Goal: Task Accomplishment & Management: Use online tool/utility

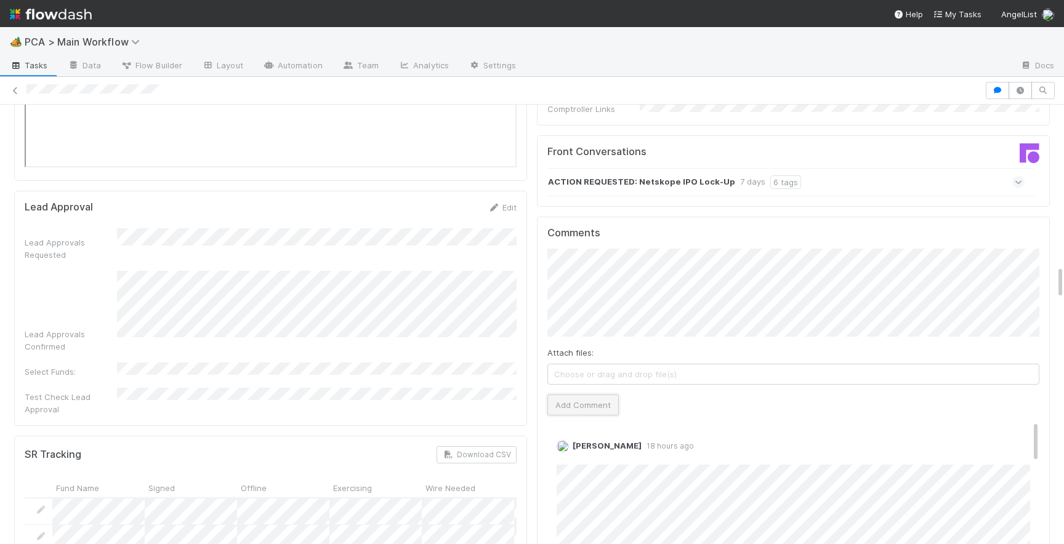
click at [581, 395] on button "Add Comment" at bounding box center [582, 405] width 71 height 21
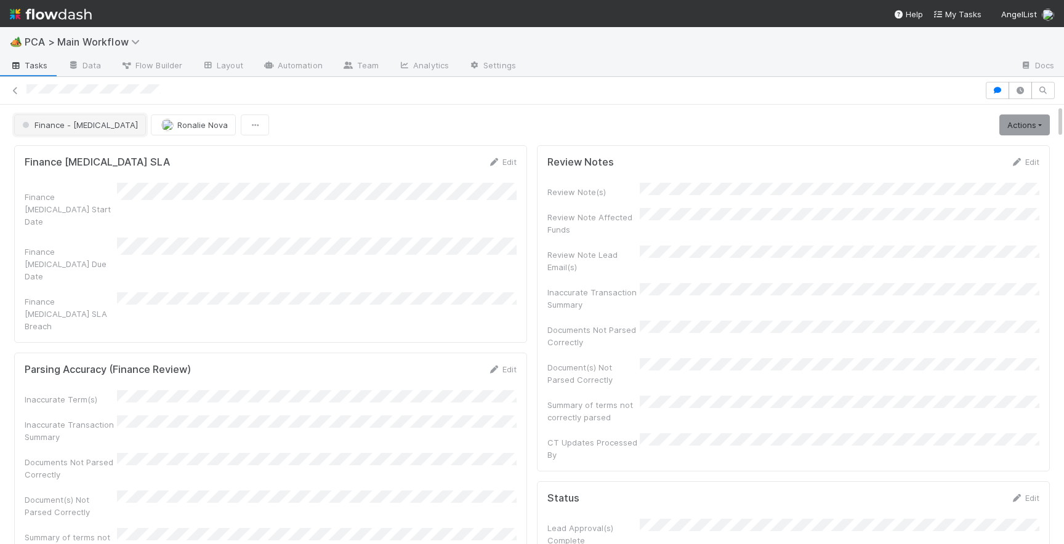
click at [49, 121] on span "Finance - [MEDICAL_DATA]" at bounding box center [79, 125] width 118 height 10
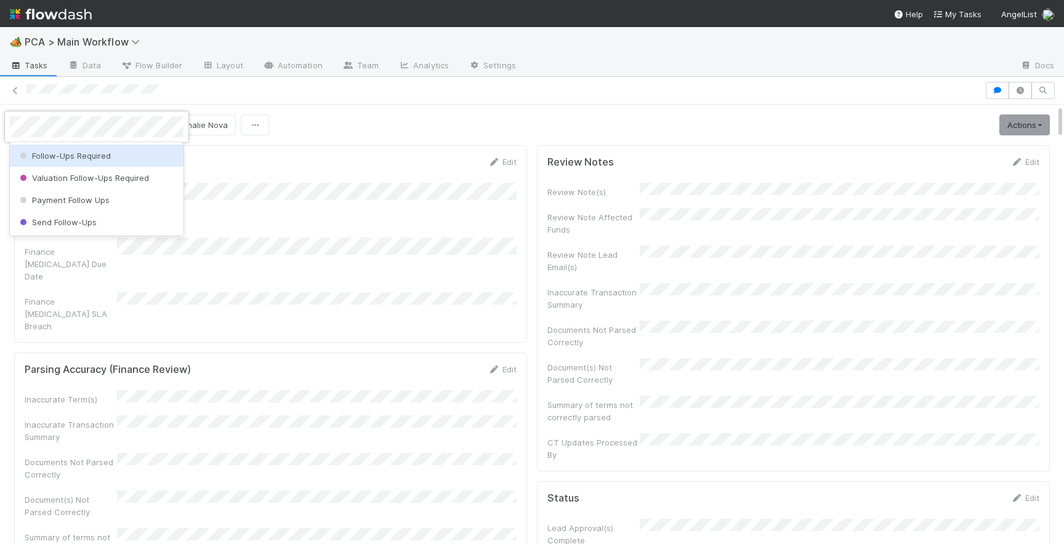
click at [80, 155] on span "Follow-Ups Required" at bounding box center [64, 156] width 94 height 10
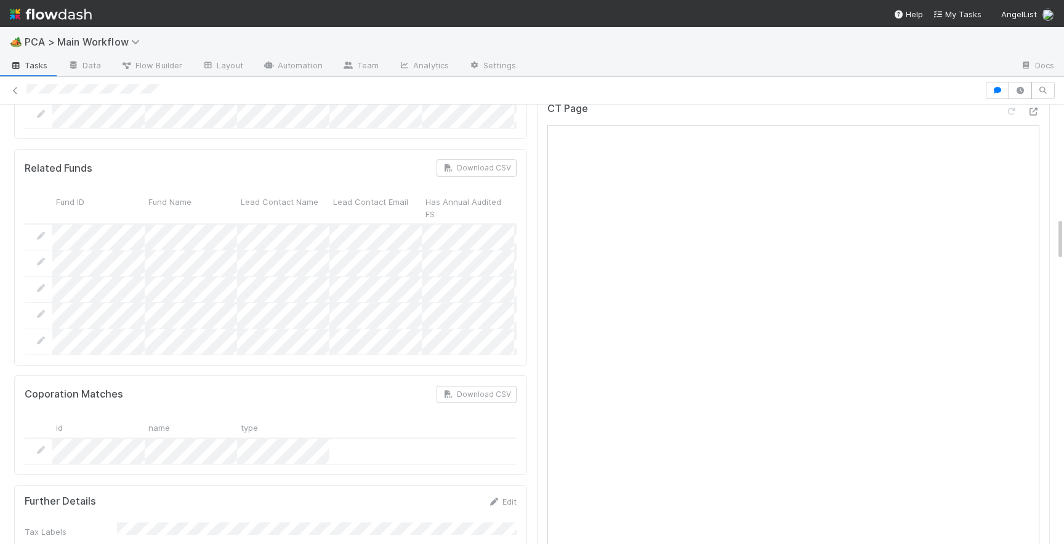
scroll to position [1159, 0]
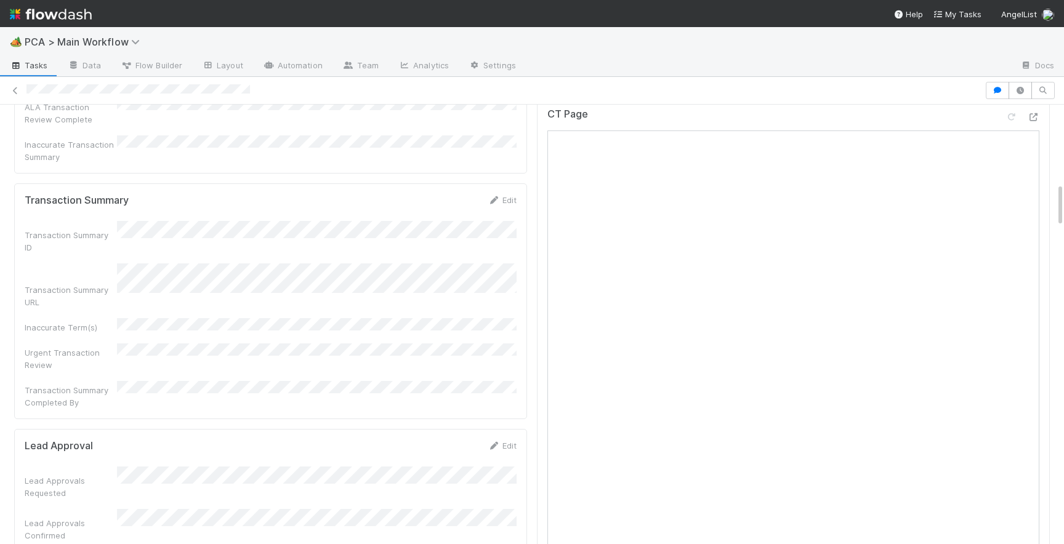
scroll to position [768, 0]
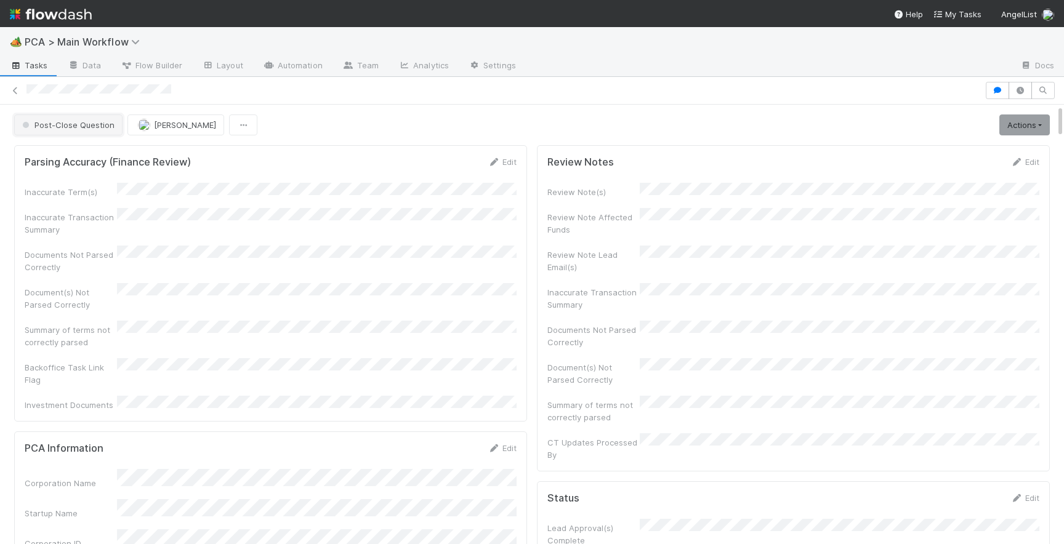
click at [80, 120] on span "Post-Close Question" at bounding box center [67, 125] width 95 height 10
click at [86, 180] on span "Record Transaction" at bounding box center [62, 178] width 91 height 10
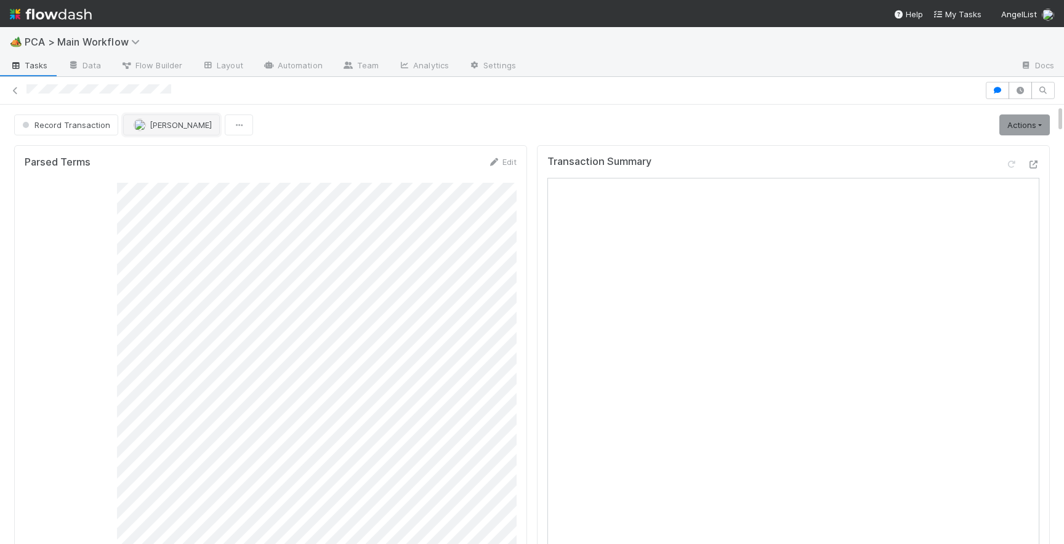
click at [162, 124] on span "[PERSON_NAME]" at bounding box center [181, 125] width 62 height 10
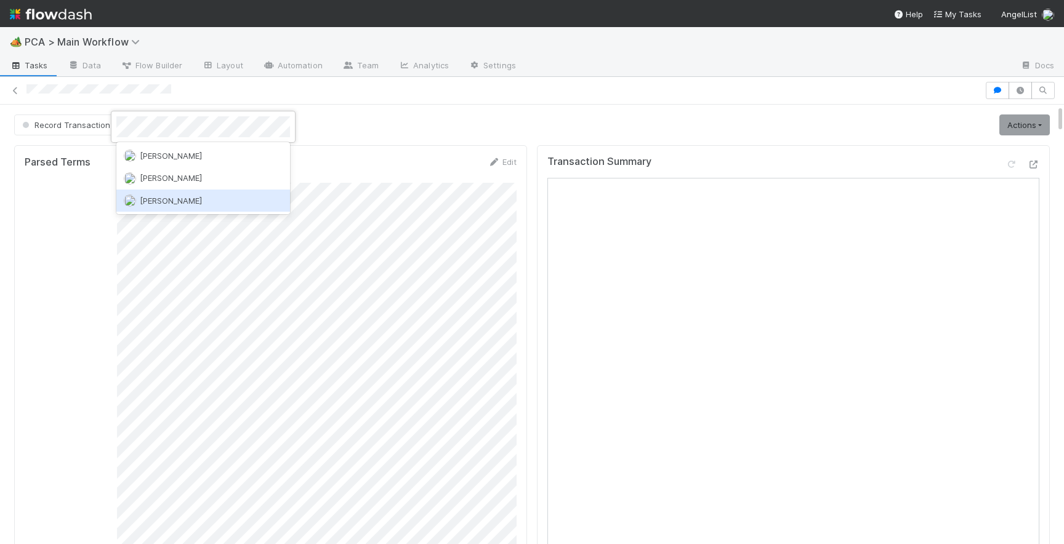
click at [192, 201] on span "[PERSON_NAME]" at bounding box center [171, 201] width 62 height 10
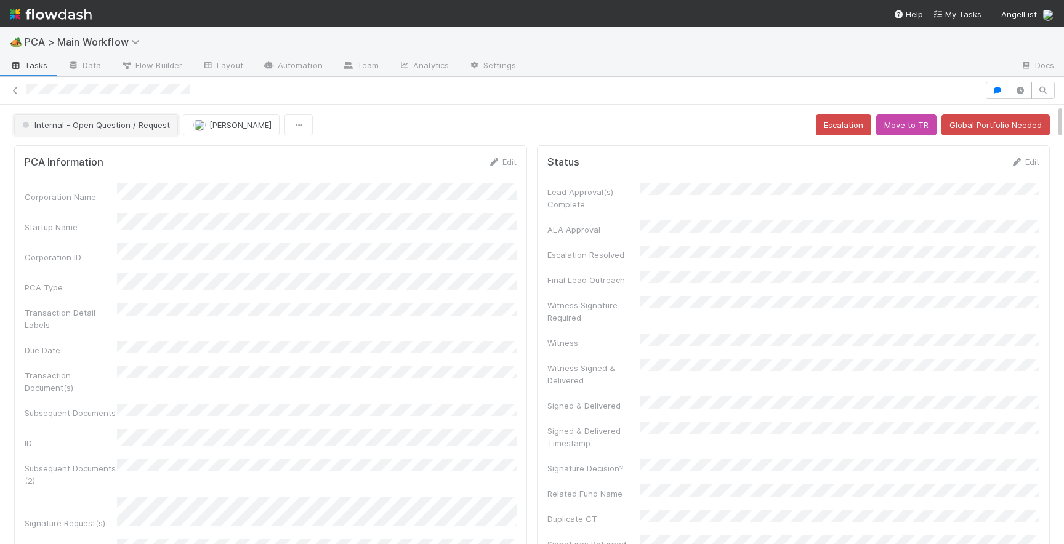
click at [100, 134] on button "Internal - Open Question / Request" at bounding box center [96, 125] width 164 height 21
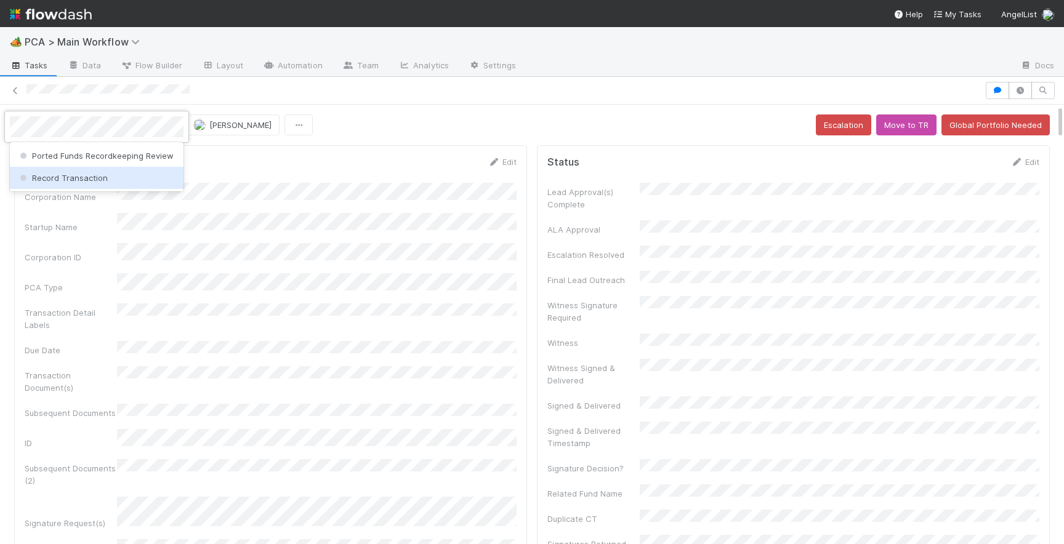
click at [105, 186] on div "Record Transaction" at bounding box center [97, 178] width 174 height 22
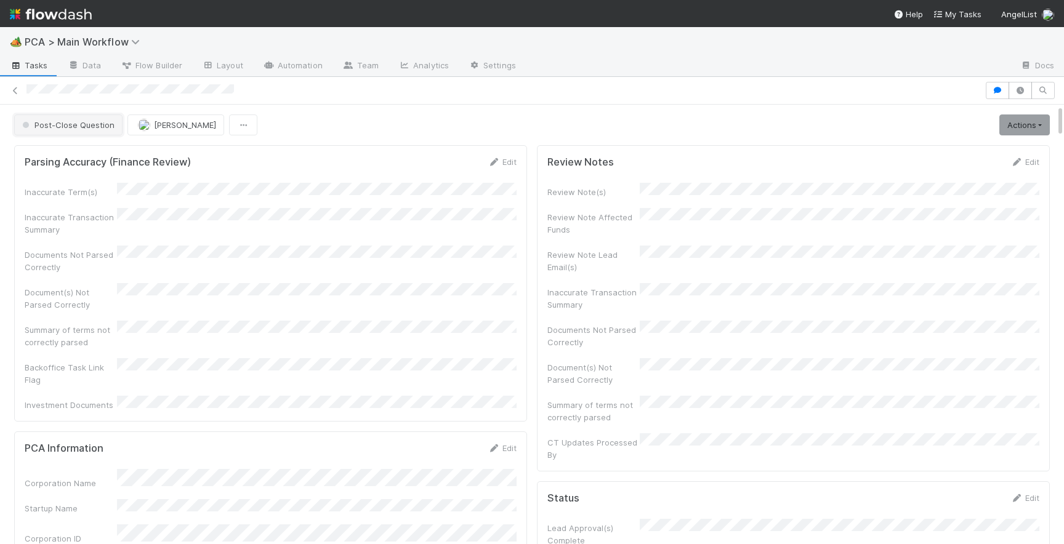
click at [41, 130] on button "Post-Close Question" at bounding box center [68, 125] width 108 height 21
click at [75, 175] on span "Record Transaction" at bounding box center [62, 178] width 91 height 10
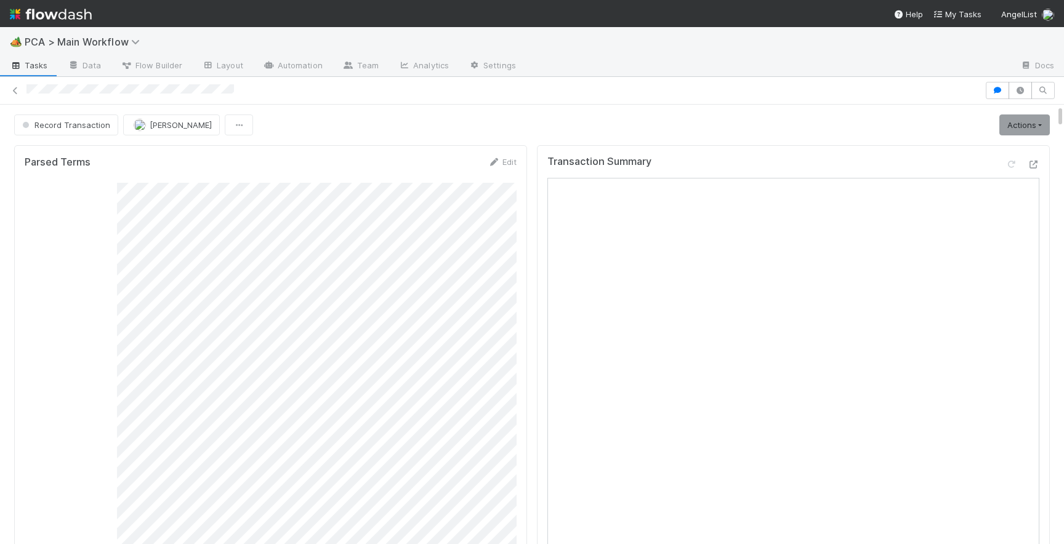
scroll to position [116, 0]
click at [164, 131] on button "[PERSON_NAME]" at bounding box center [171, 125] width 97 height 21
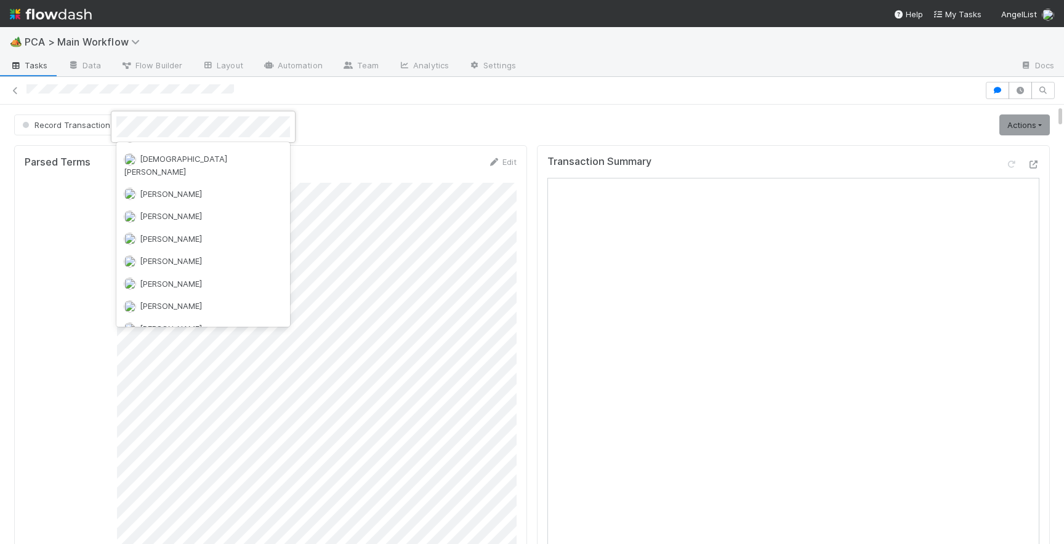
scroll to position [0, 0]
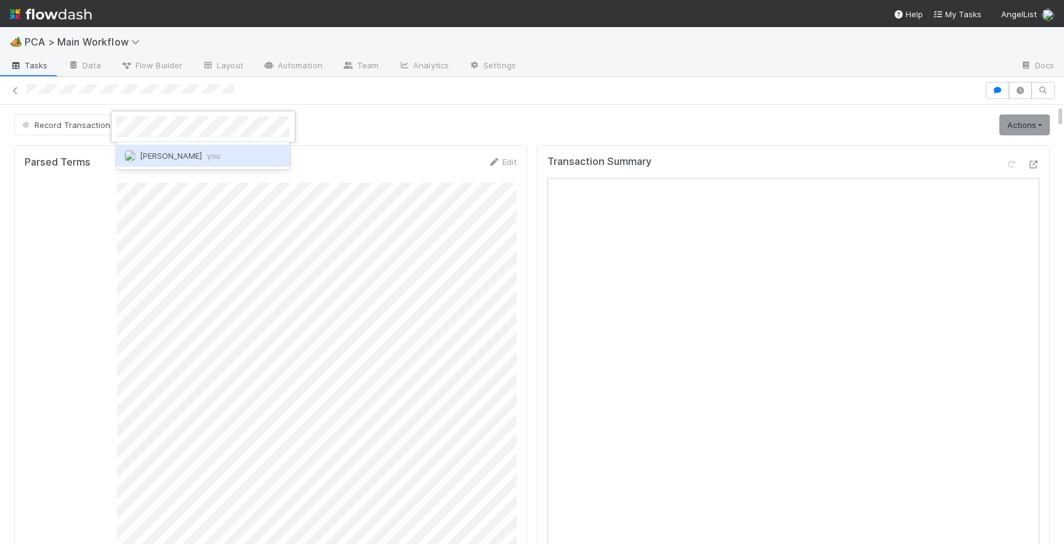
click at [168, 163] on div "[PERSON_NAME] you" at bounding box center [203, 156] width 174 height 22
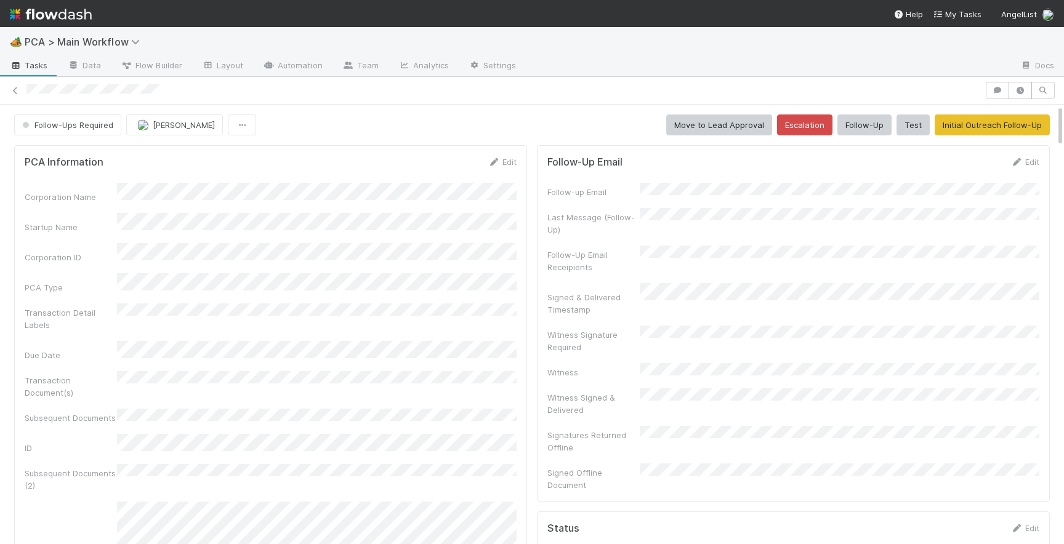
scroll to position [250, 492]
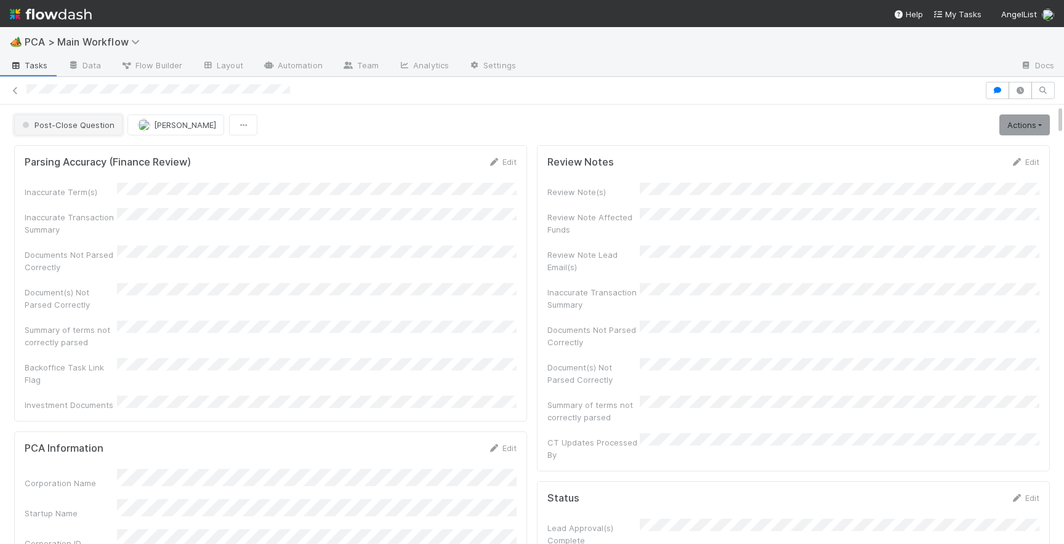
click at [83, 126] on span "Post-Close Question" at bounding box center [67, 125] width 95 height 10
click at [62, 176] on span "Record Transaction" at bounding box center [62, 178] width 91 height 10
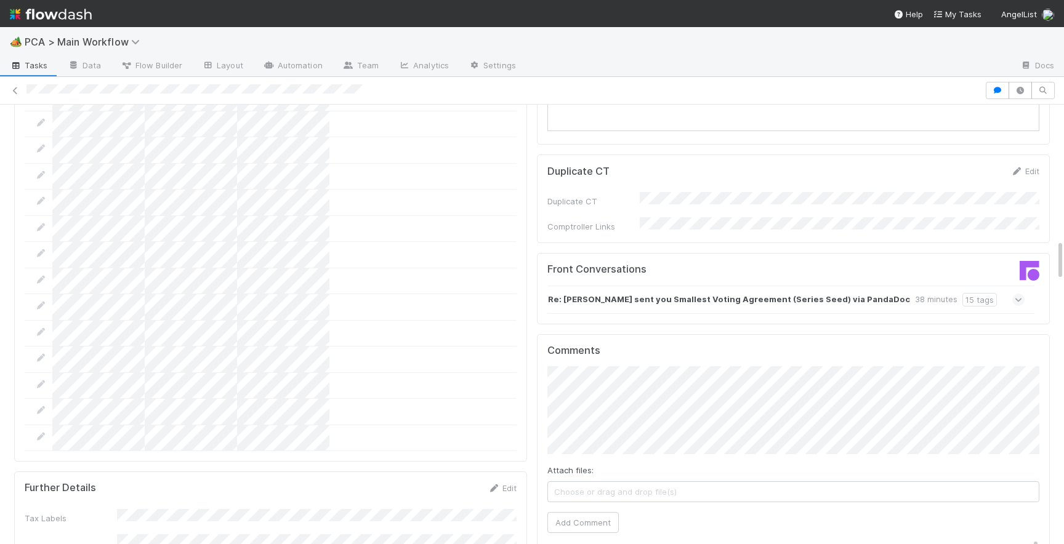
scroll to position [1629, 0]
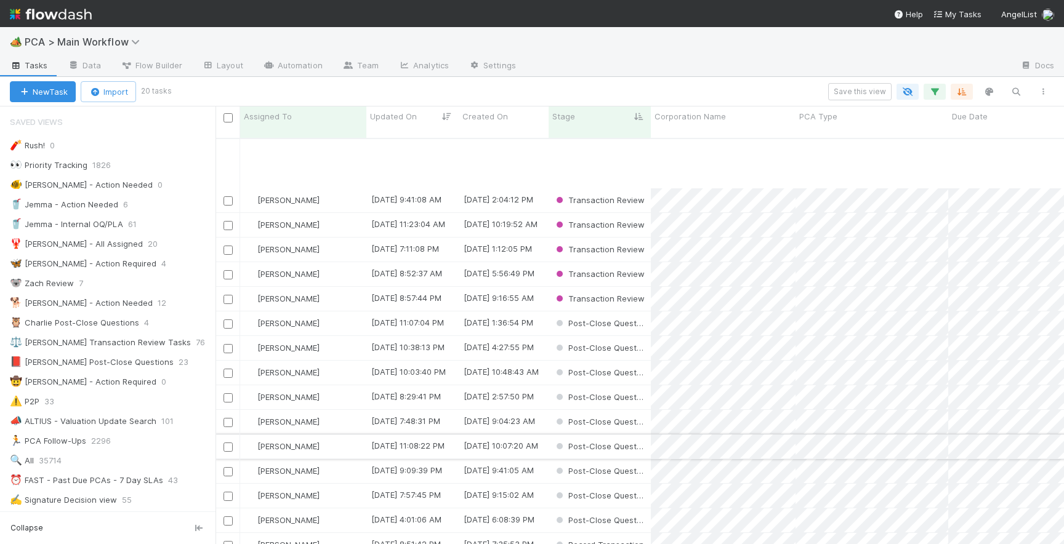
scroll to position [78, 0]
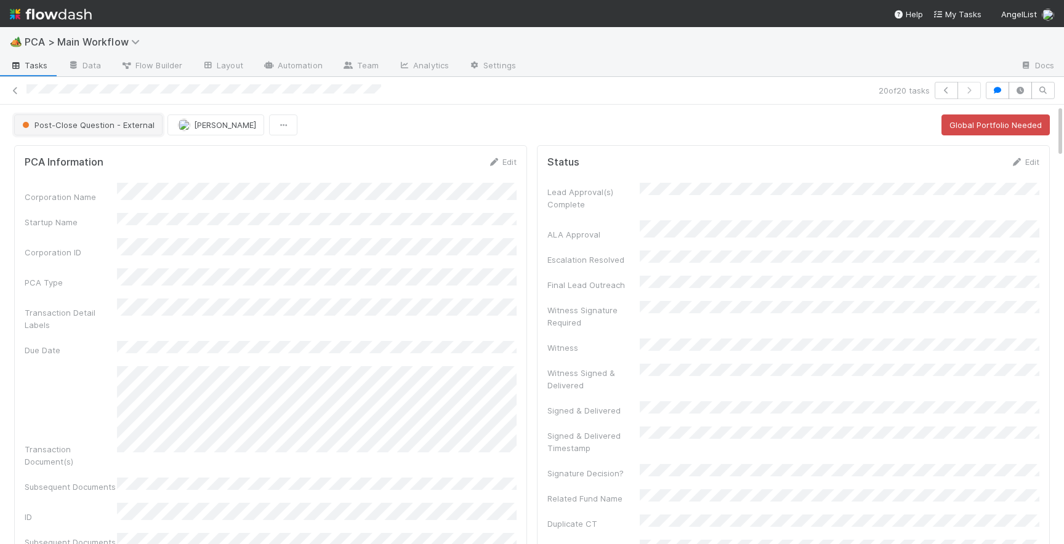
click at [87, 134] on button "Post-Close Question - External" at bounding box center [88, 125] width 148 height 21
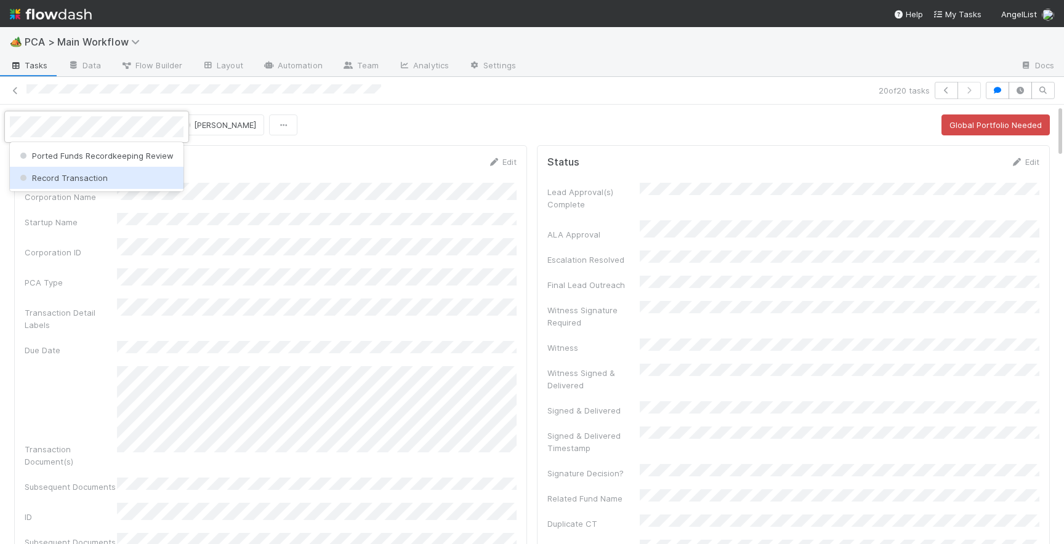
click at [105, 173] on div "Record Transaction" at bounding box center [97, 178] width 174 height 22
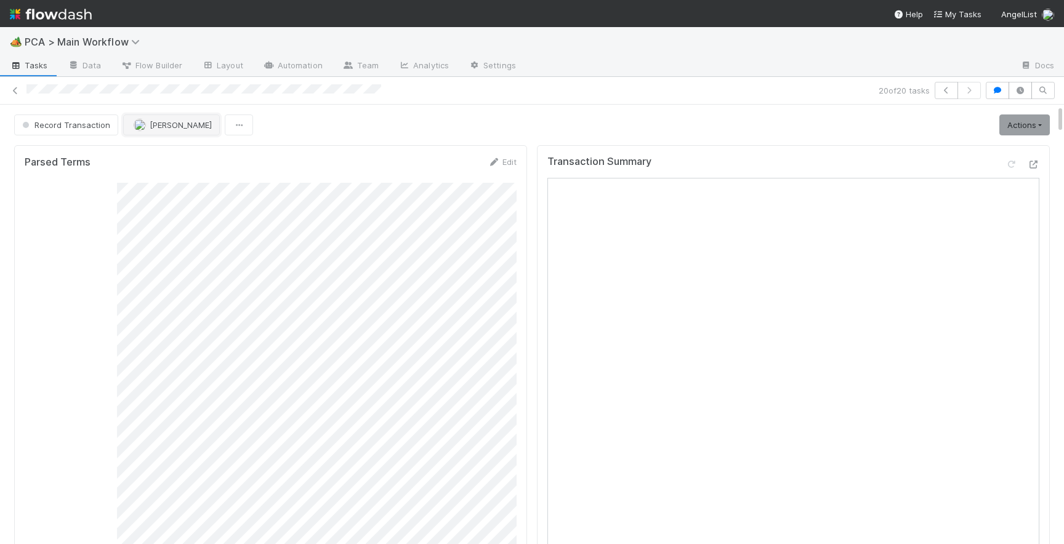
click at [167, 123] on span "[PERSON_NAME]" at bounding box center [181, 125] width 62 height 10
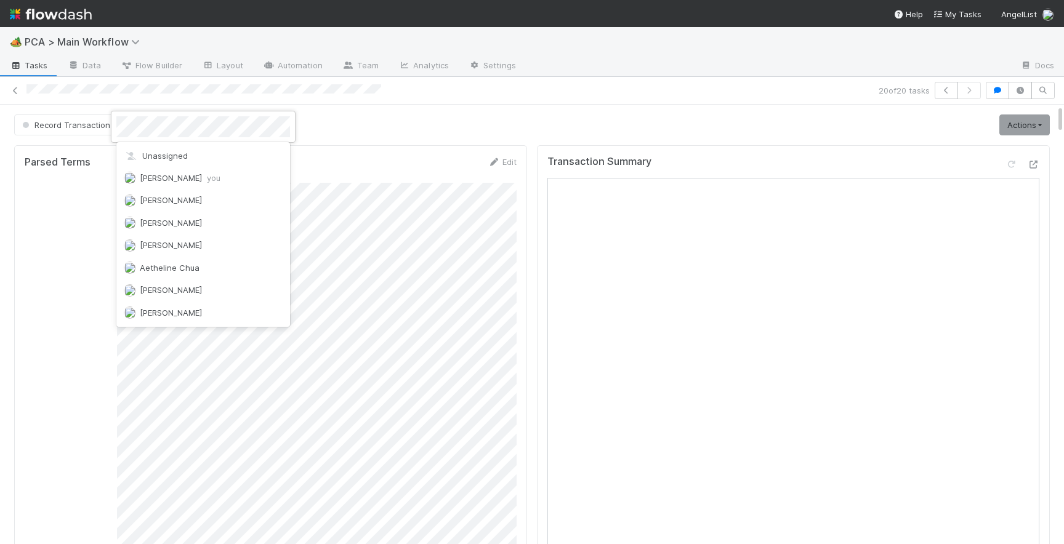
click at [541, 178] on div at bounding box center [532, 272] width 1064 height 544
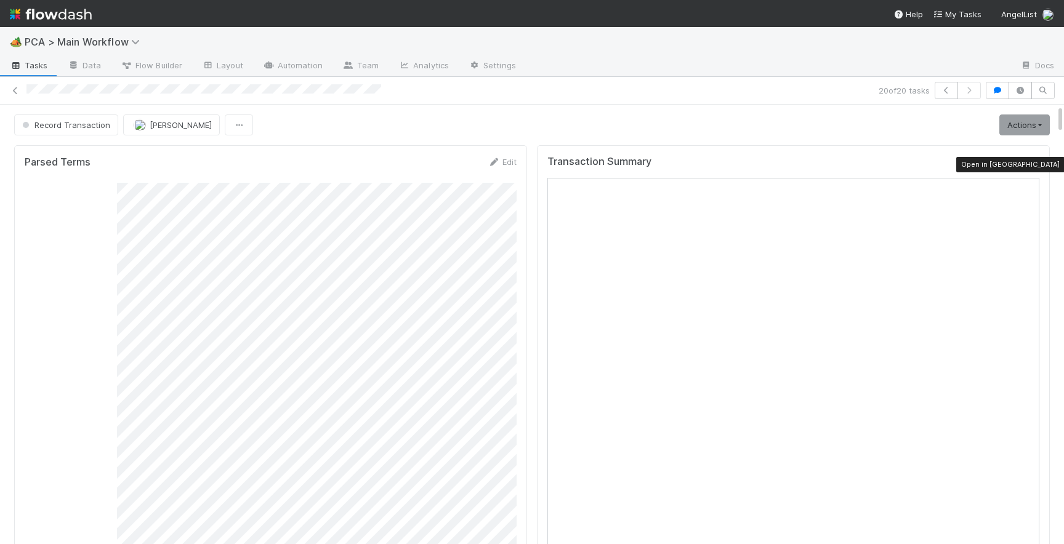
click at [1038, 166] on icon at bounding box center [1033, 165] width 12 height 8
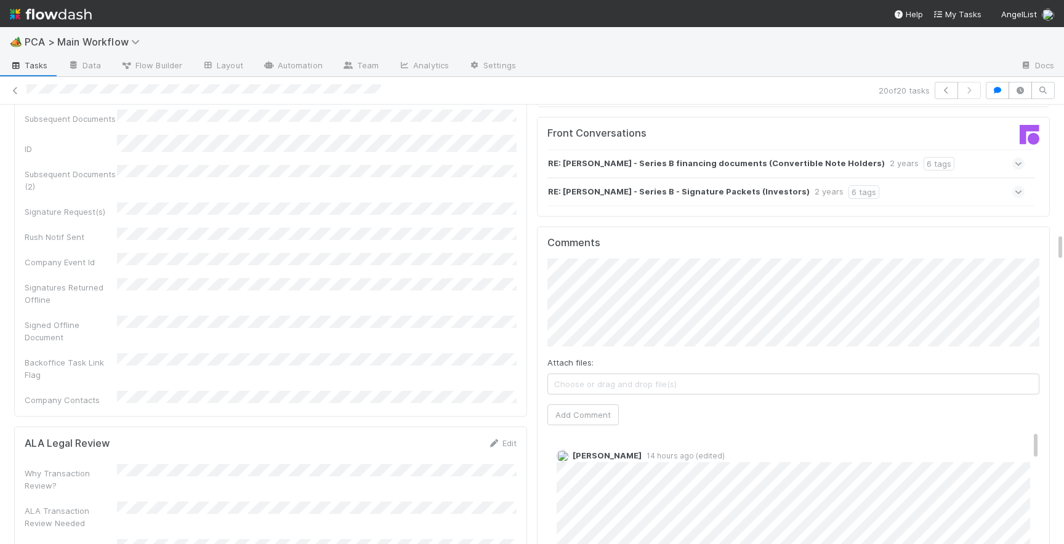
scroll to position [1944, 0]
click at [580, 403] on button "Add Comment" at bounding box center [582, 413] width 71 height 21
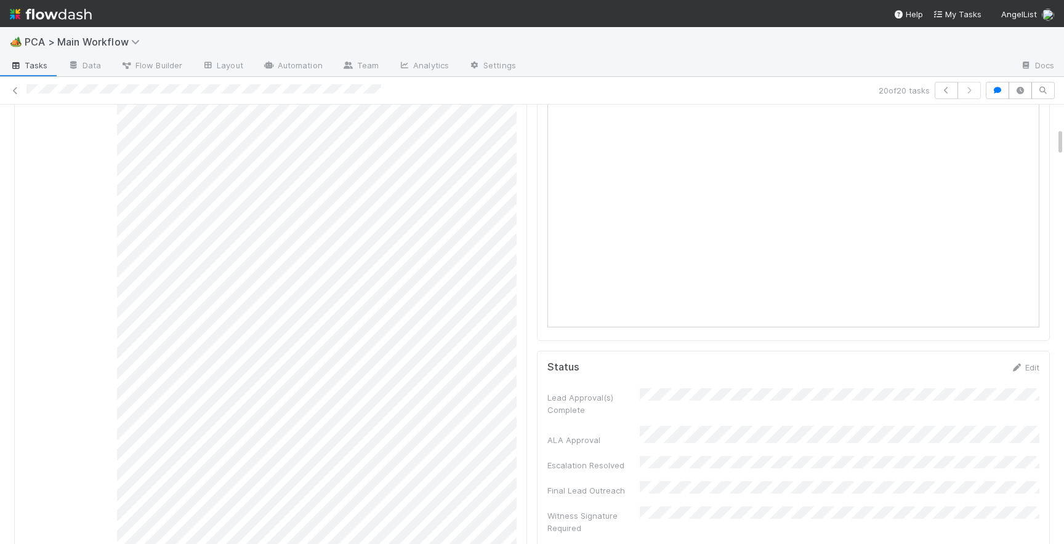
scroll to position [0, 0]
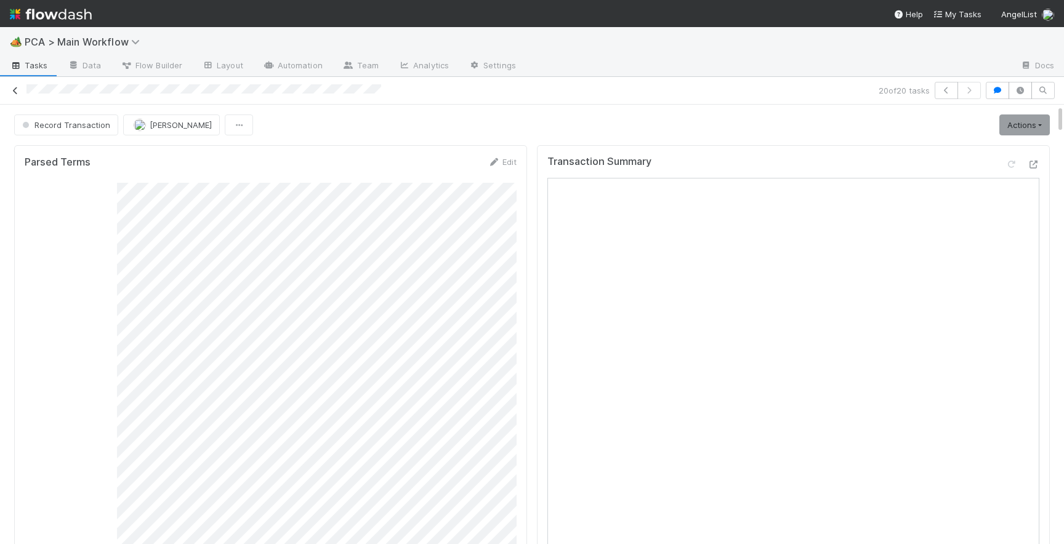
click at [12, 89] on icon at bounding box center [15, 91] width 12 height 8
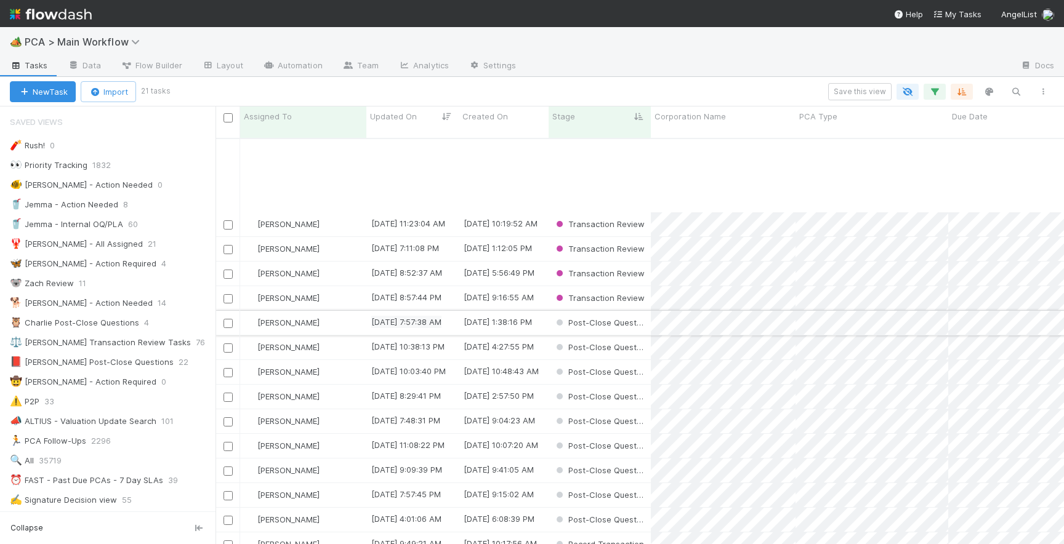
scroll to position [102, 0]
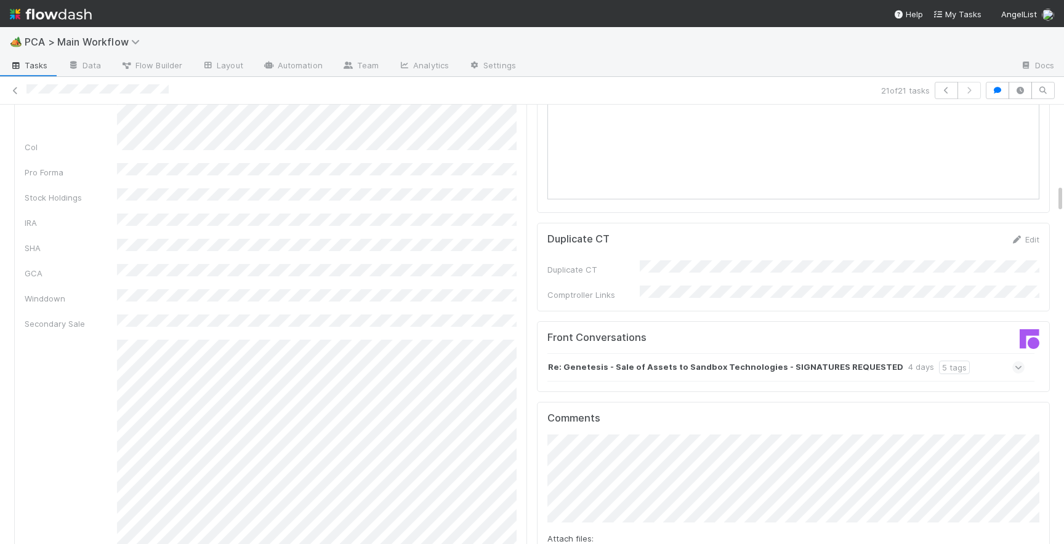
scroll to position [1167, 0]
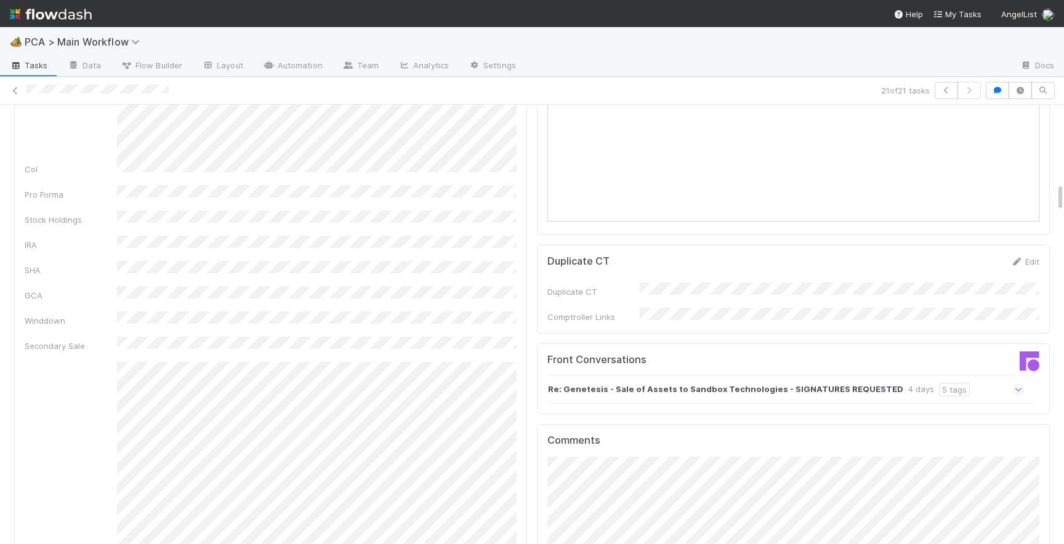
click at [1016, 384] on icon at bounding box center [1019, 390] width 8 height 12
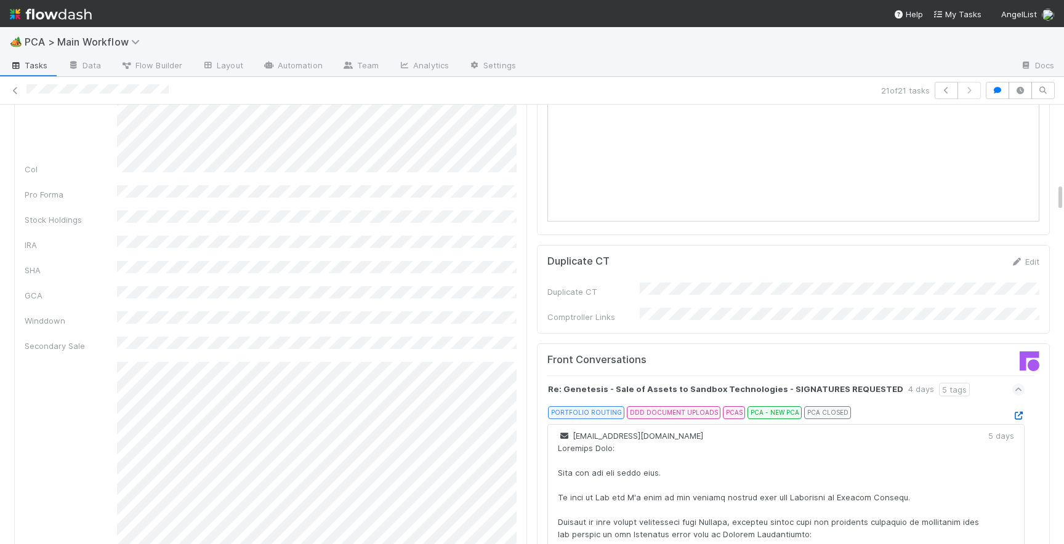
click at [1013, 412] on icon at bounding box center [1018, 416] width 12 height 8
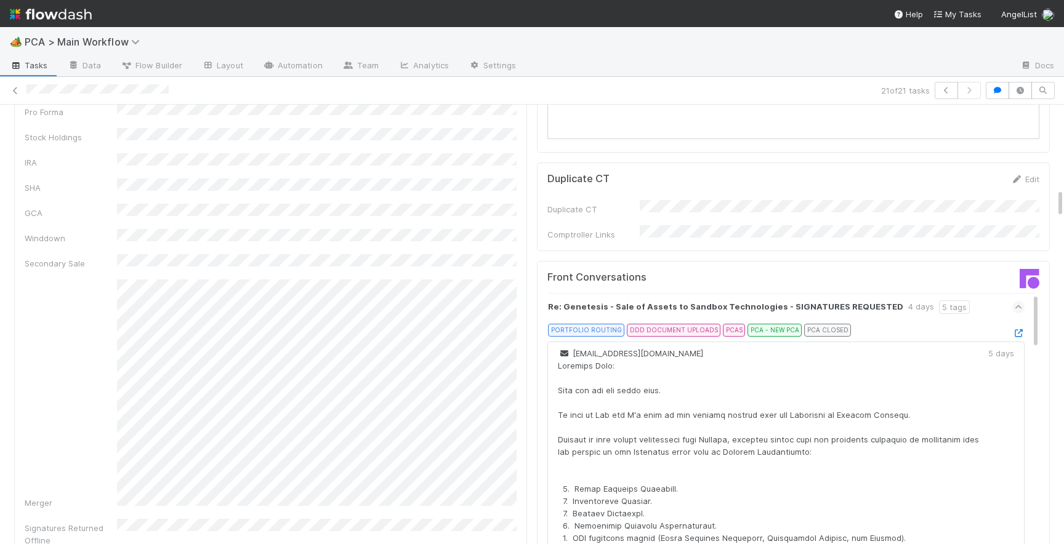
scroll to position [1262, 0]
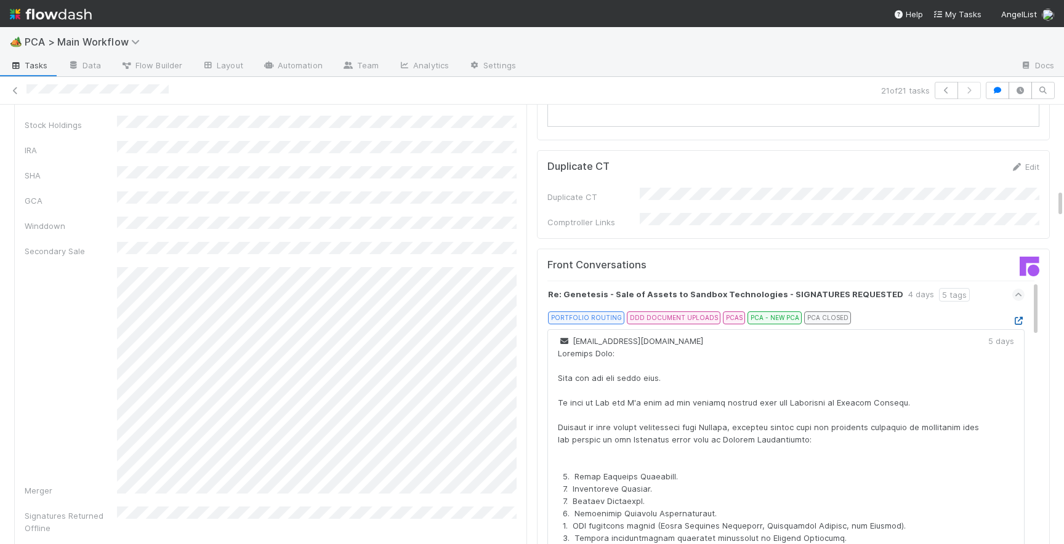
click at [1020, 317] on icon at bounding box center [1018, 321] width 12 height 8
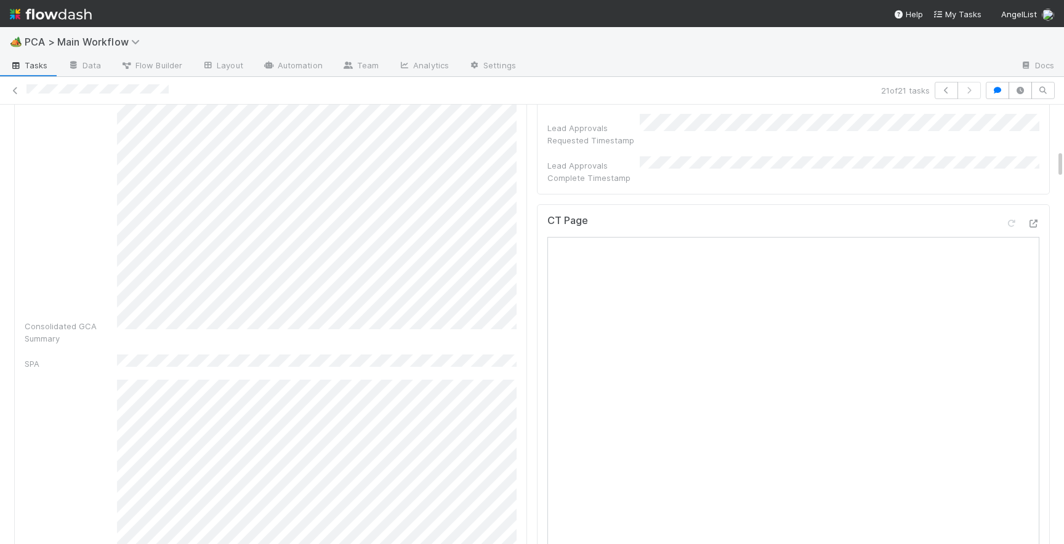
scroll to position [655, 0]
click at [1035, 224] on icon at bounding box center [1033, 228] width 12 height 8
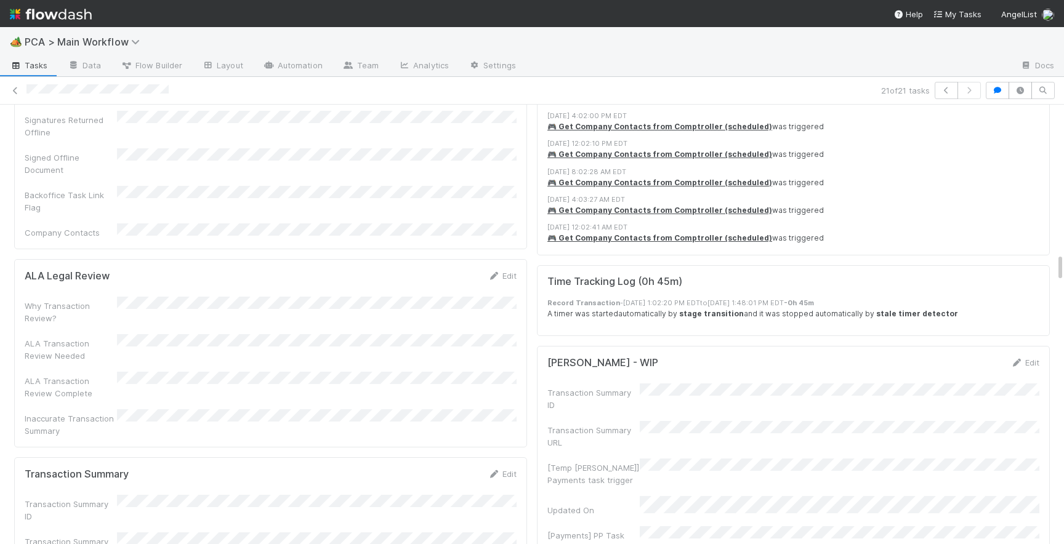
scroll to position [2295, 0]
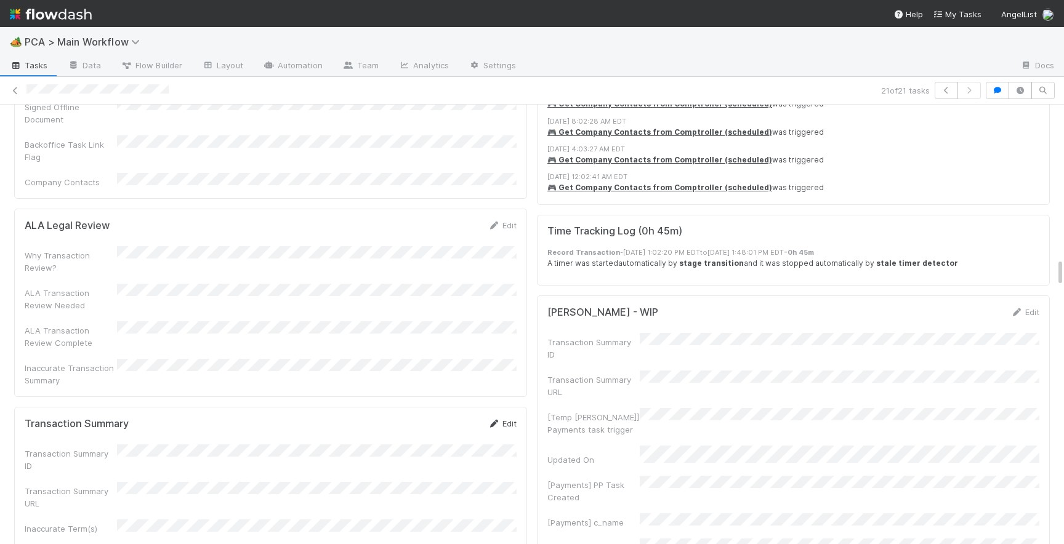
click at [513, 419] on link "Edit" at bounding box center [502, 424] width 29 height 10
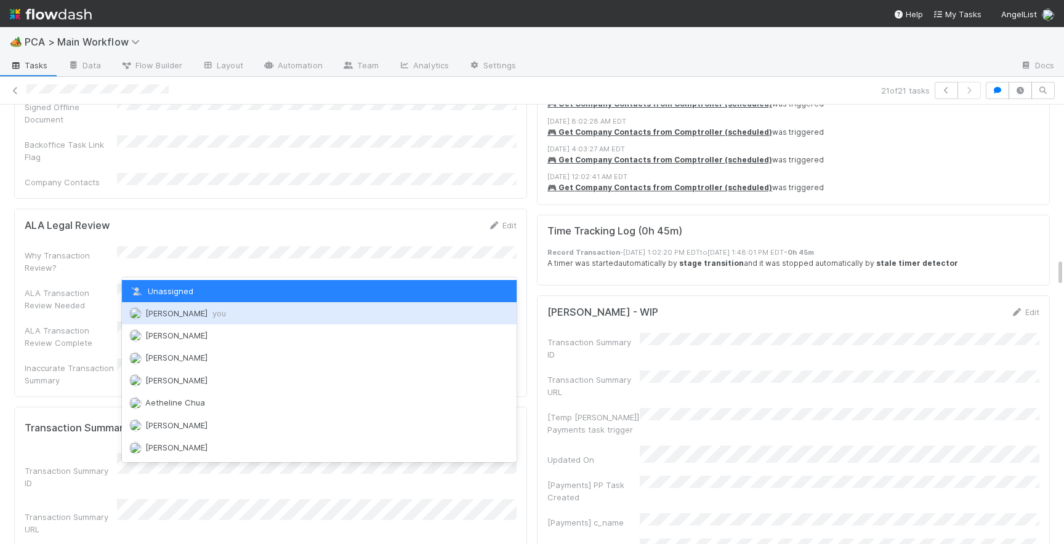
click at [229, 310] on div "[PERSON_NAME] you" at bounding box center [319, 313] width 395 height 22
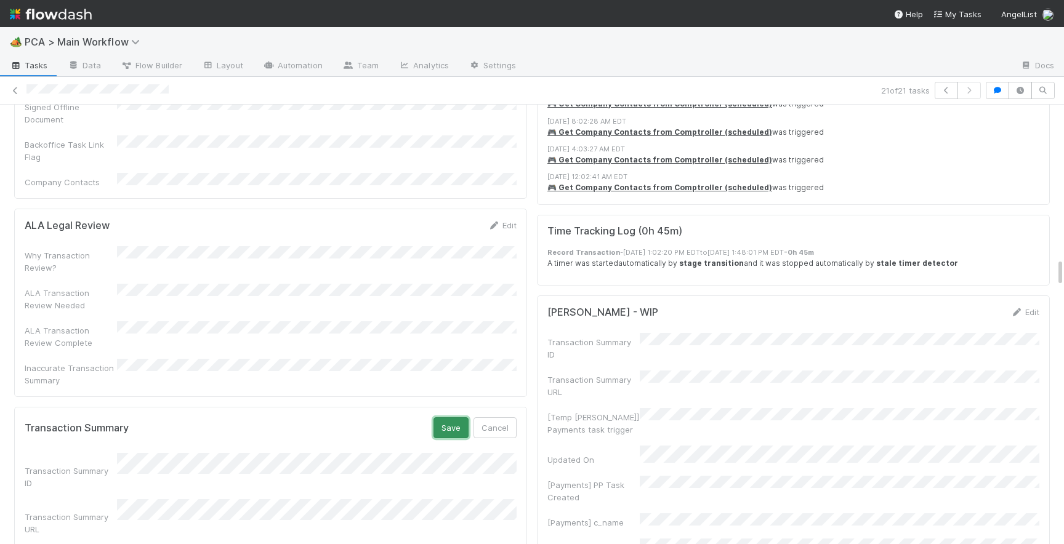
click at [444, 418] on button "Save" at bounding box center [451, 428] width 35 height 21
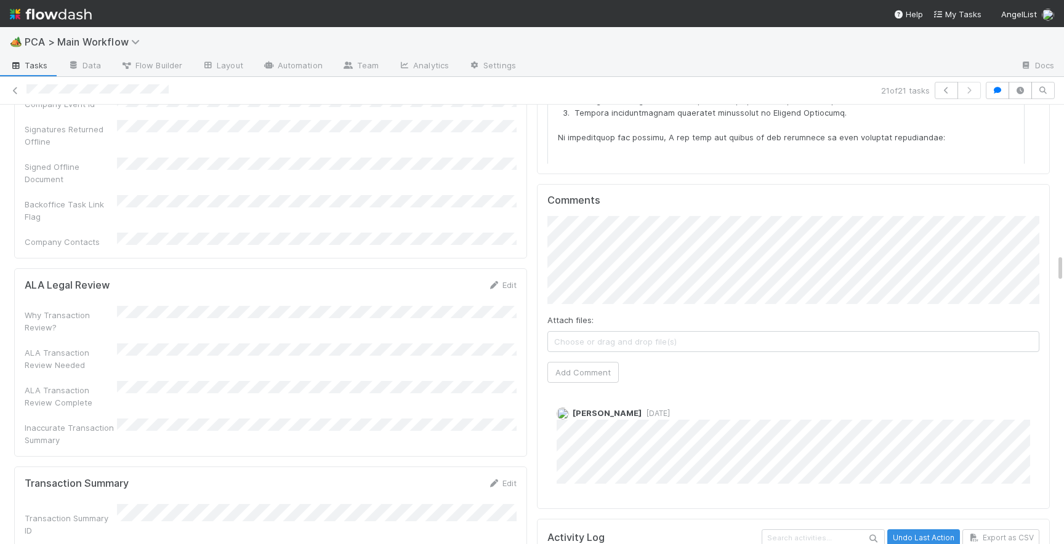
scroll to position [2231, 0]
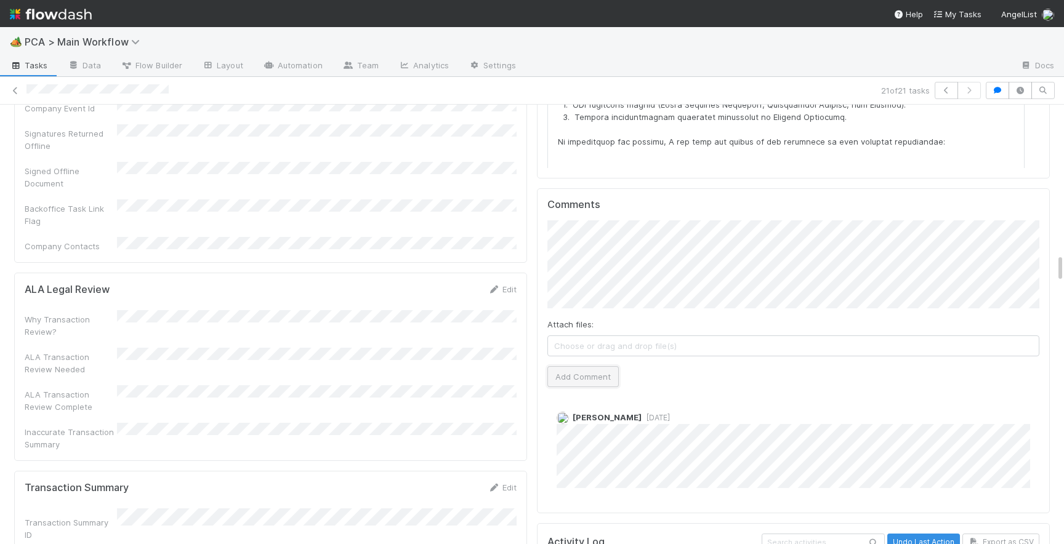
click at [572, 366] on button "Add Comment" at bounding box center [582, 376] width 71 height 21
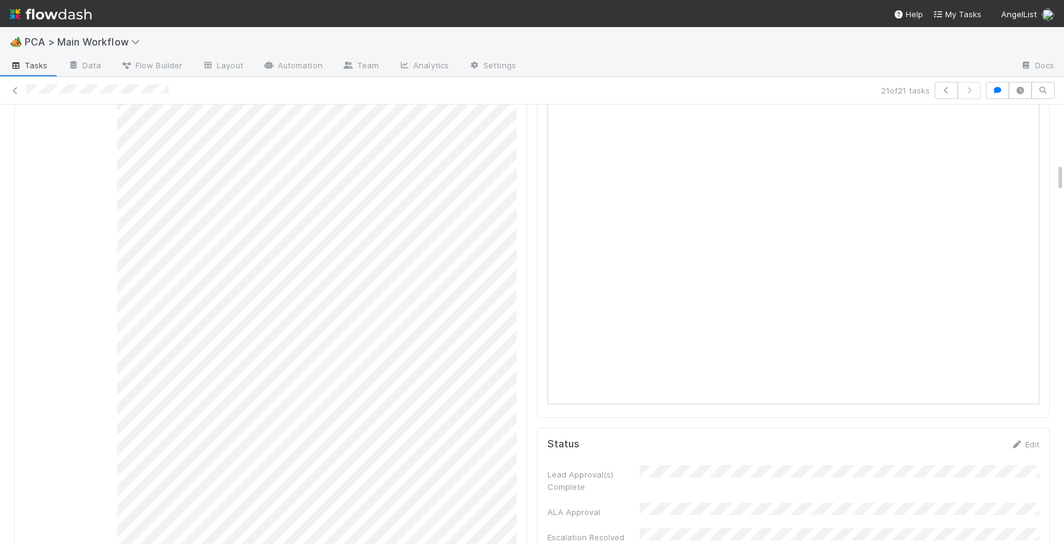
scroll to position [0, 0]
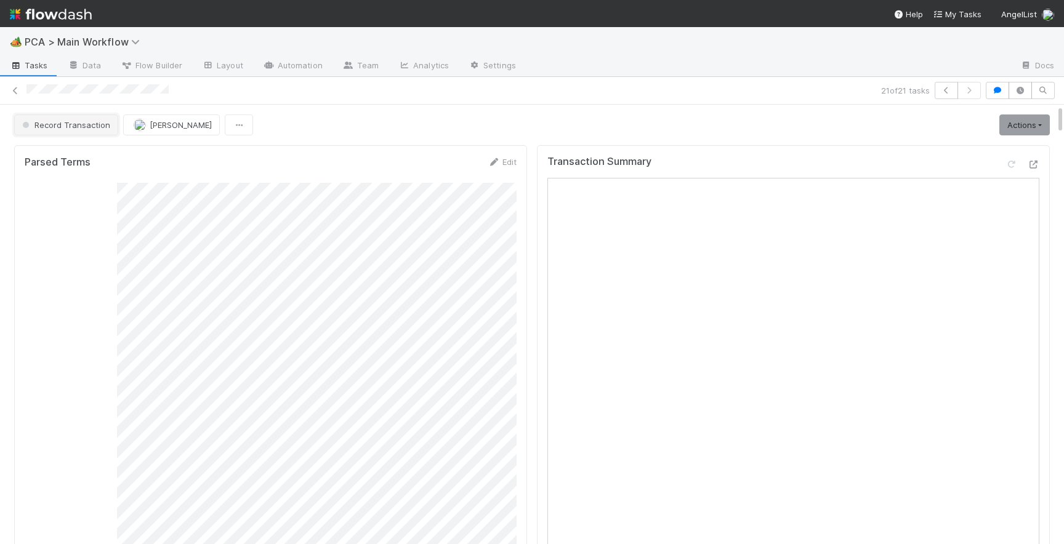
click at [83, 121] on span "Record Transaction" at bounding box center [65, 125] width 91 height 10
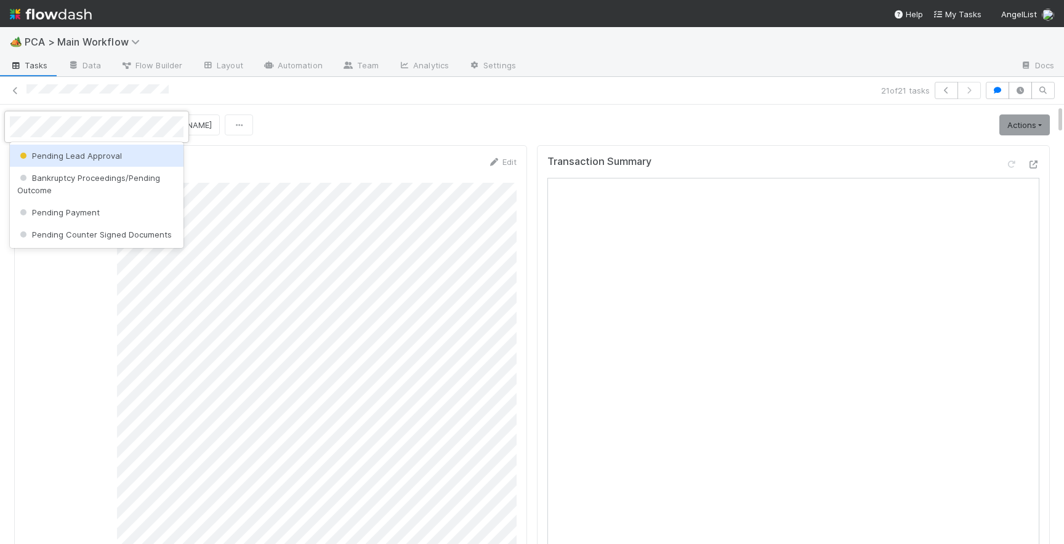
click at [87, 153] on span "Pending Lead Approval" at bounding box center [69, 156] width 105 height 10
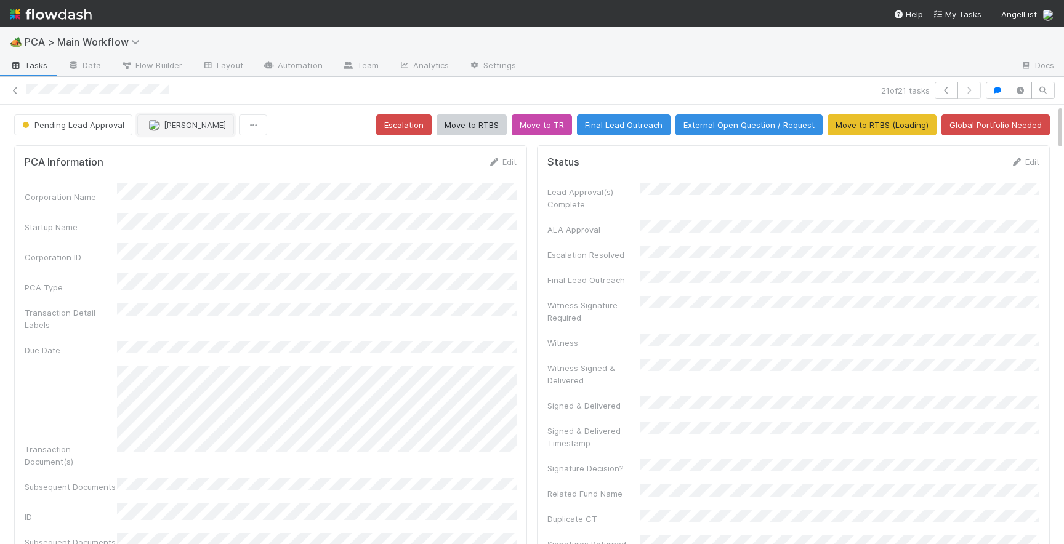
click at [142, 132] on button "[PERSON_NAME]" at bounding box center [185, 125] width 97 height 21
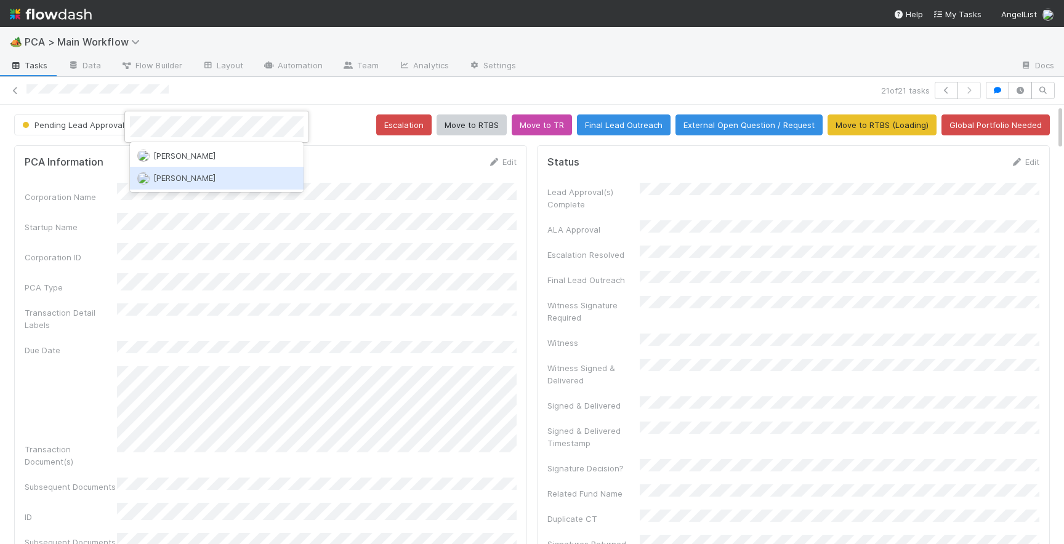
click at [165, 171] on div "[PERSON_NAME]" at bounding box center [217, 178] width 174 height 22
click at [11, 94] on icon at bounding box center [15, 91] width 12 height 8
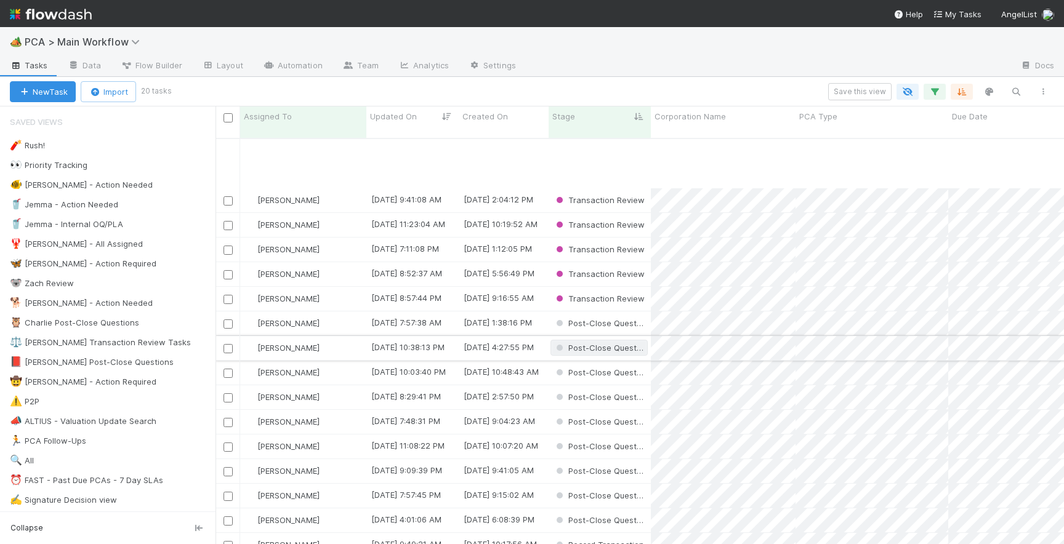
scroll to position [78, 0]
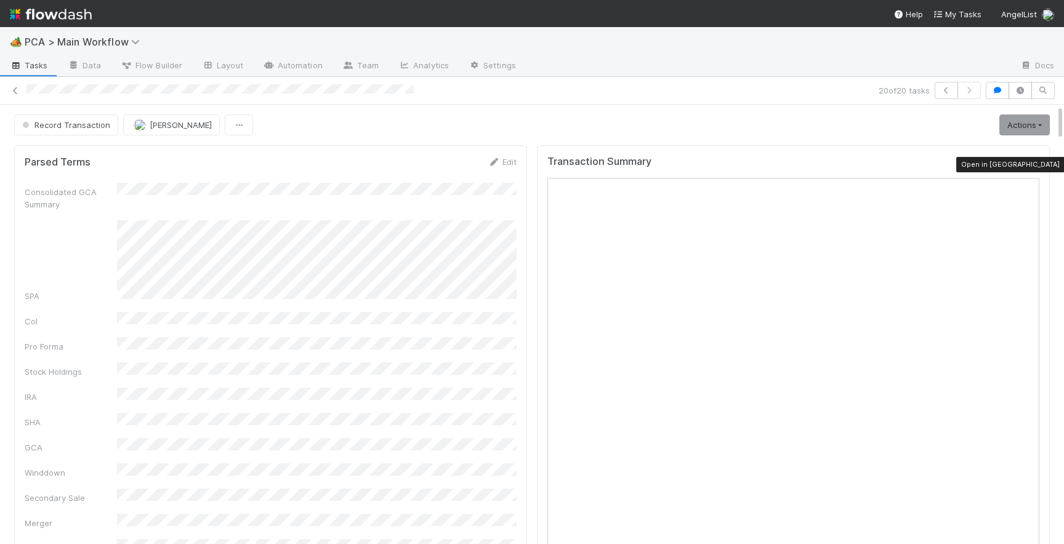
click at [1032, 161] on icon at bounding box center [1033, 165] width 12 height 8
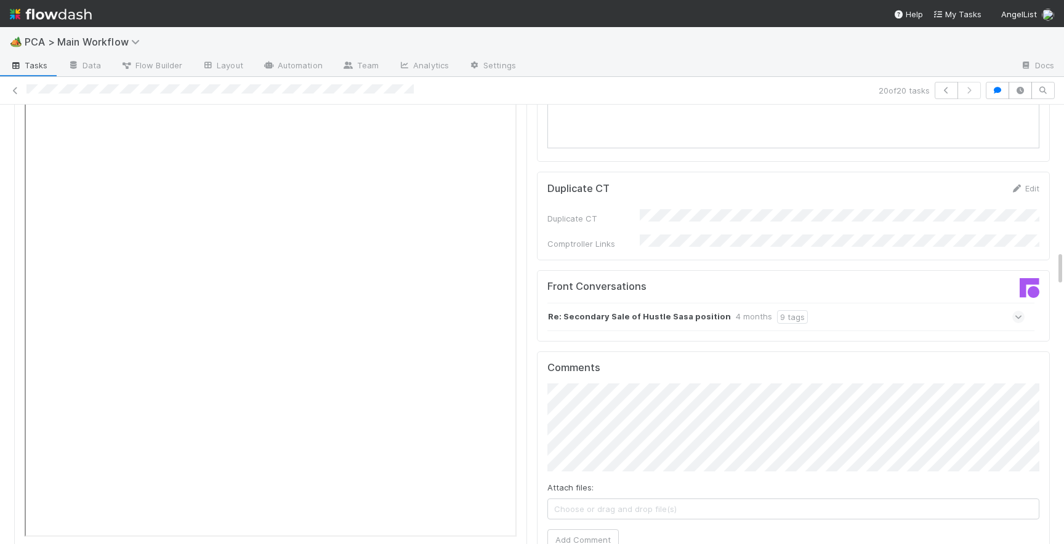
scroll to position [1812, 0]
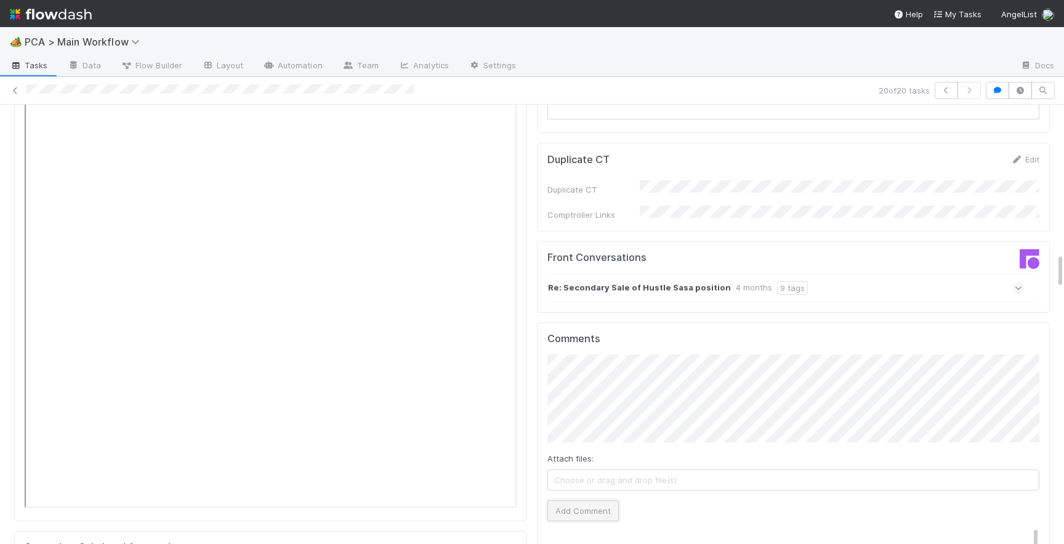
click at [570, 501] on button "Add Comment" at bounding box center [582, 511] width 71 height 21
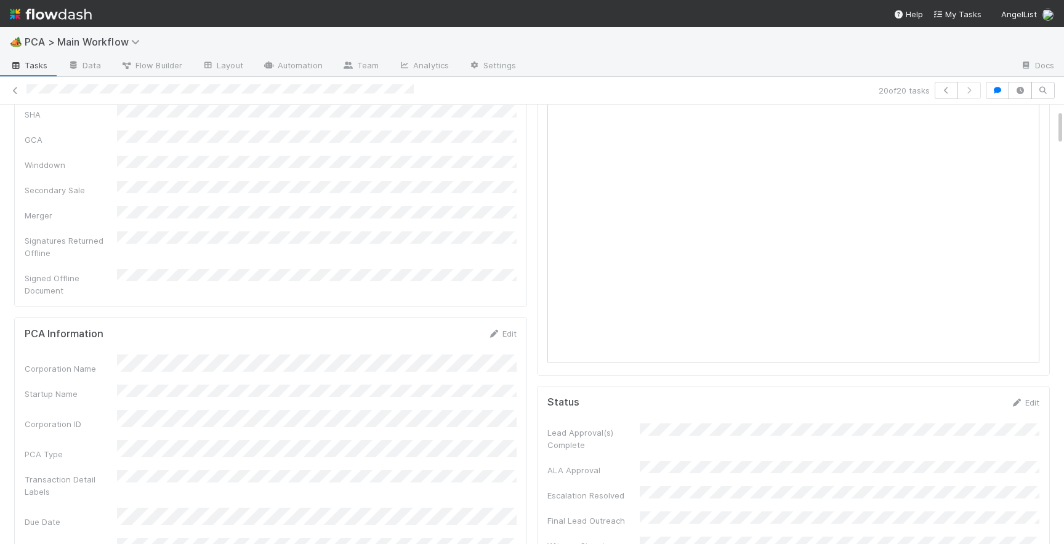
scroll to position [0, 0]
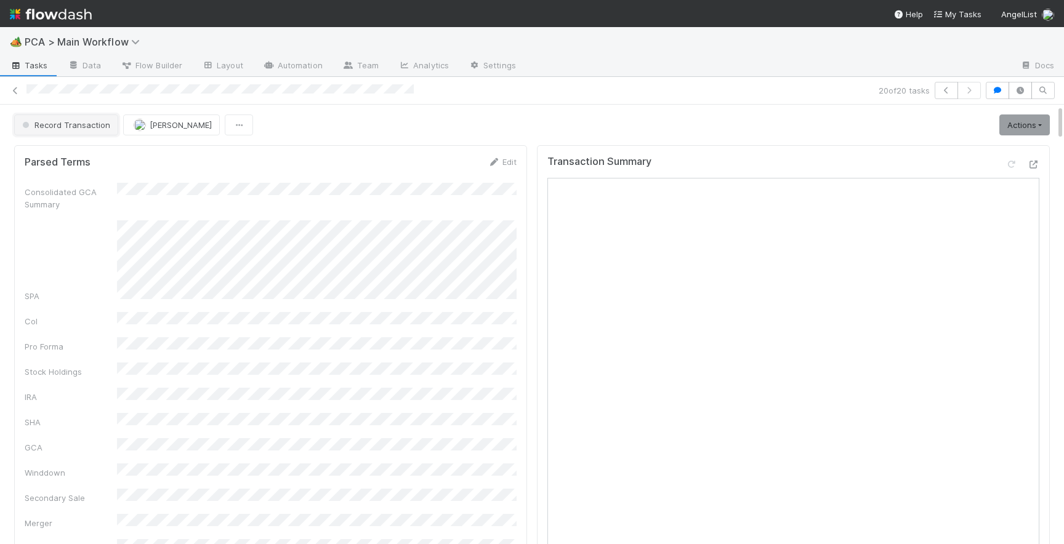
click at [68, 125] on span "Record Transaction" at bounding box center [65, 125] width 91 height 10
click at [73, 156] on div "RTBS" at bounding box center [97, 156] width 174 height 22
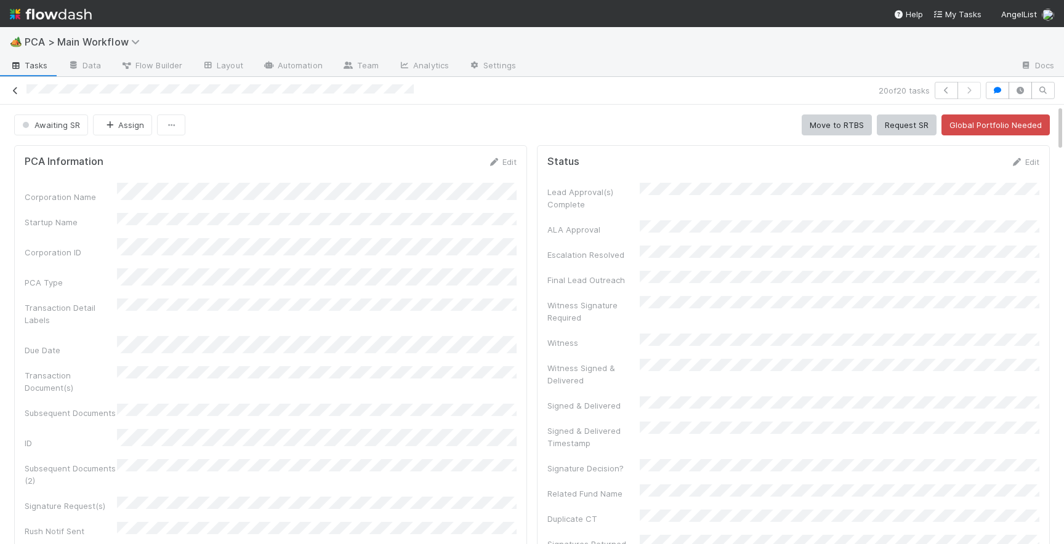
click at [17, 88] on icon at bounding box center [15, 91] width 12 height 8
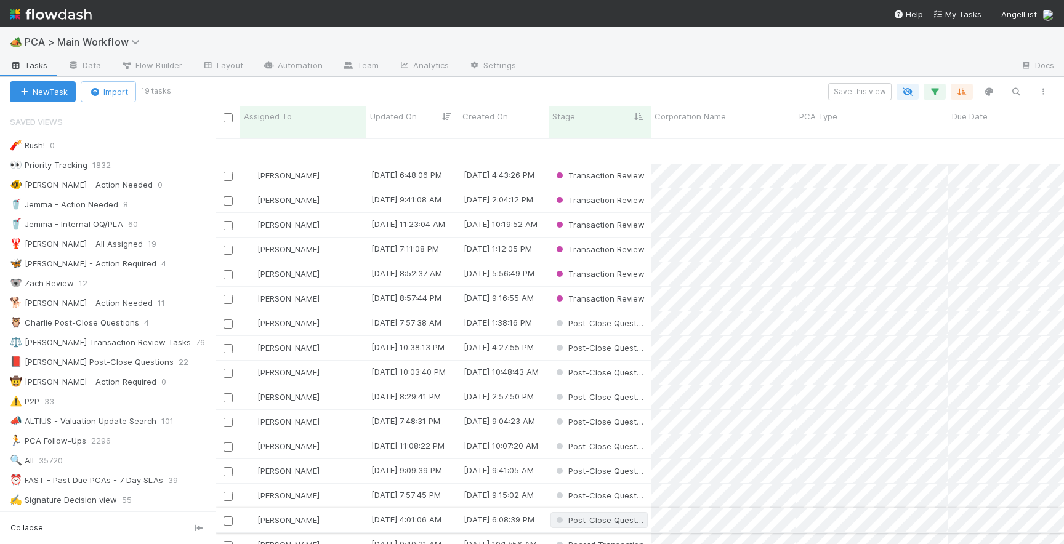
scroll to position [53, 0]
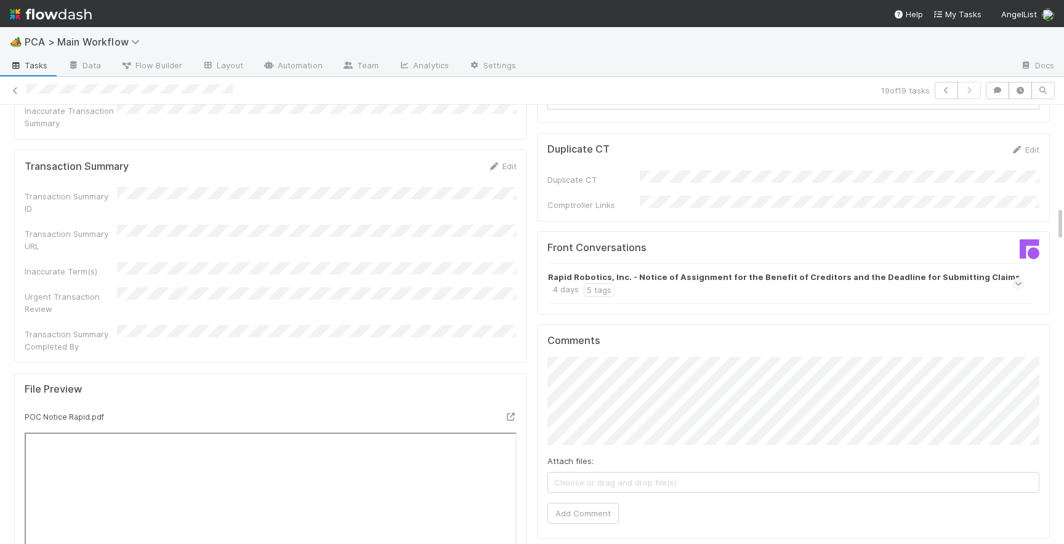
scroll to position [1257, 0]
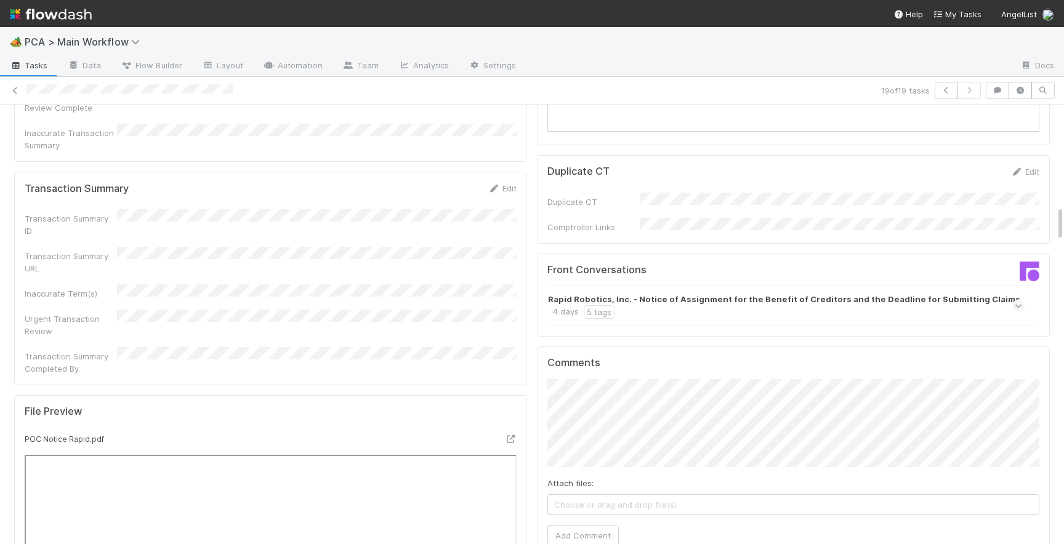
click at [1023, 300] on span at bounding box center [1018, 306] width 12 height 12
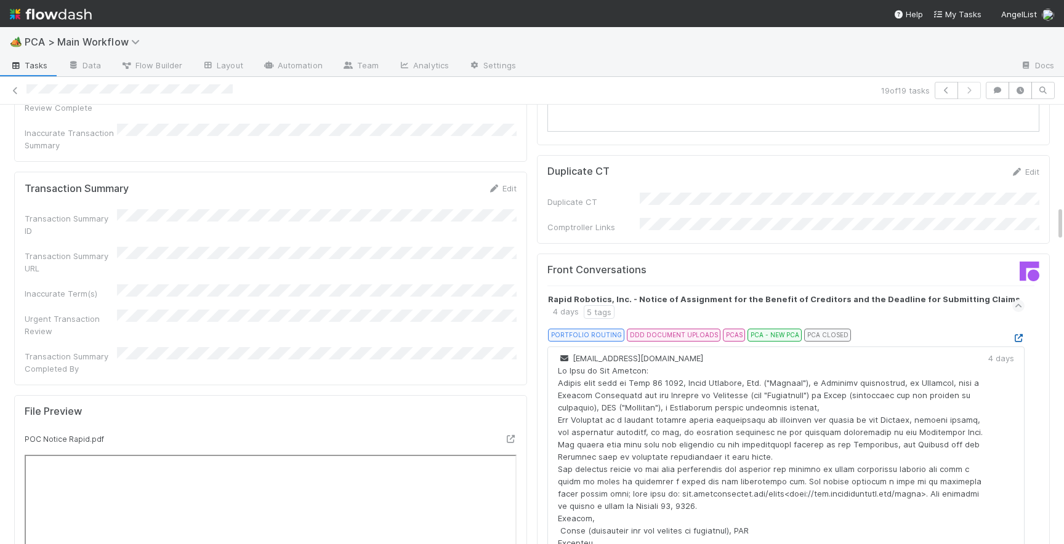
click at [1015, 334] on icon at bounding box center [1018, 338] width 12 height 8
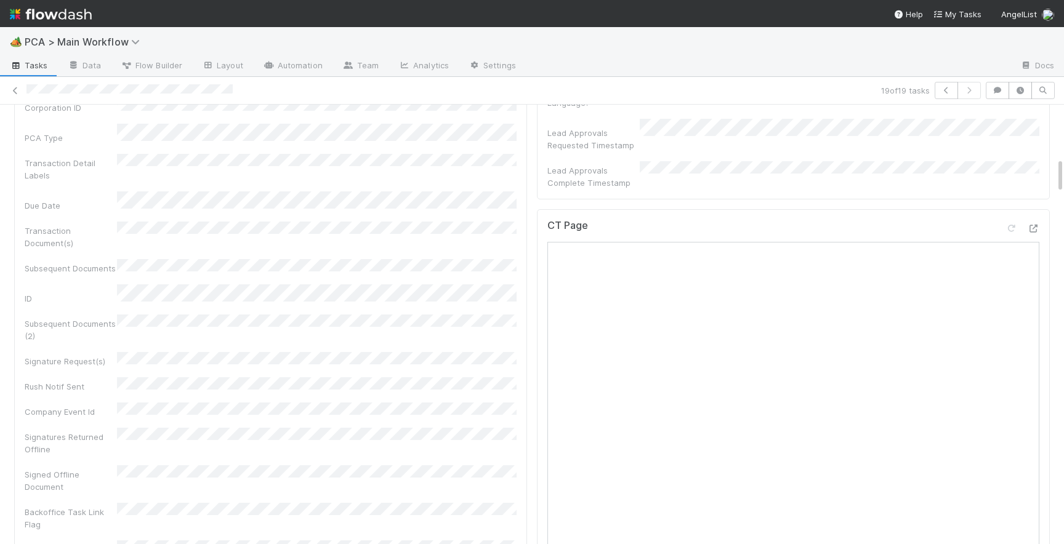
scroll to position [646, 0]
click at [1036, 228] on div "CT Page Open in [GEOGRAPHIC_DATA]" at bounding box center [793, 239] width 492 height 22
click at [1035, 233] on icon at bounding box center [1033, 237] width 12 height 8
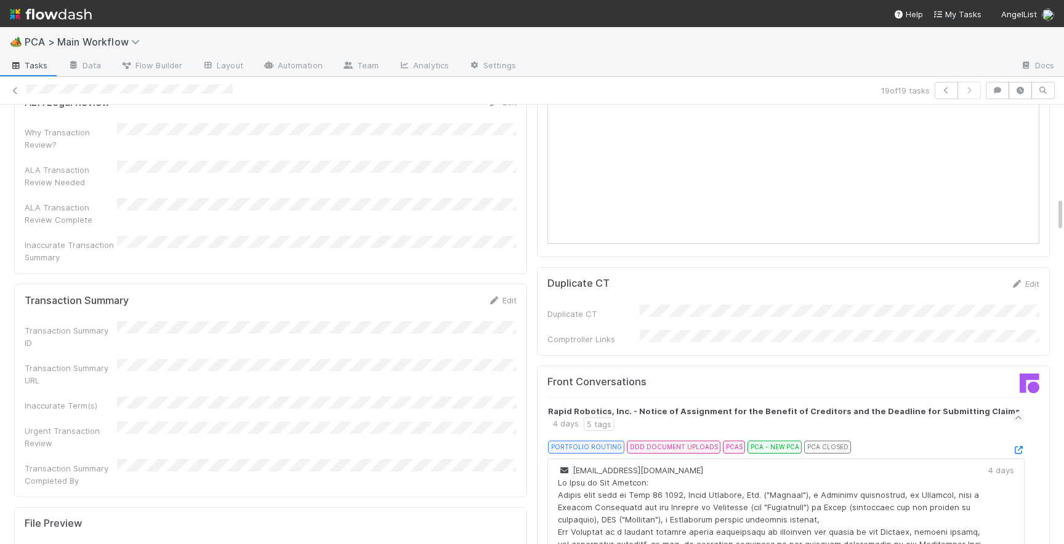
scroll to position [1157, 0]
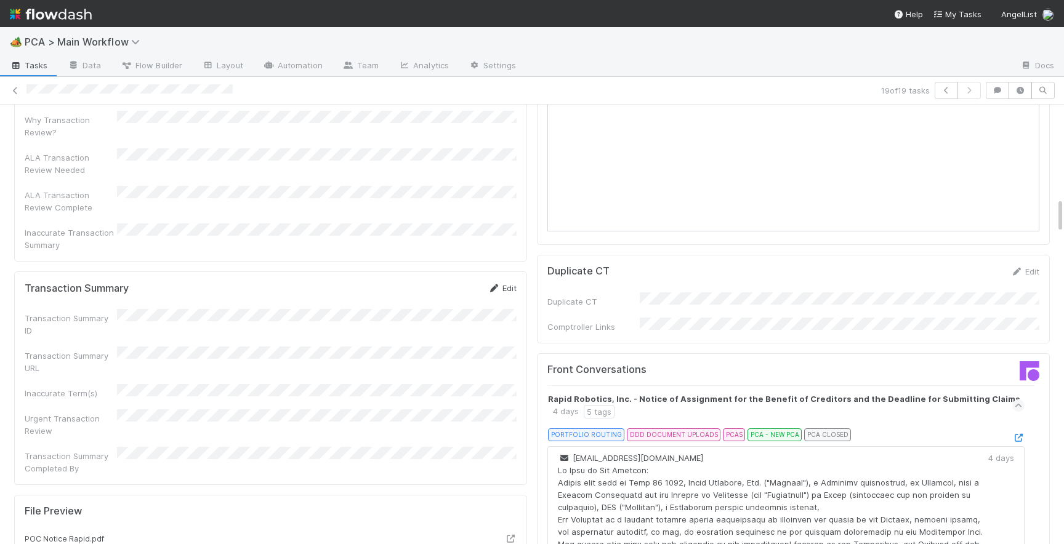
click at [514, 283] on link "Edit" at bounding box center [502, 288] width 29 height 10
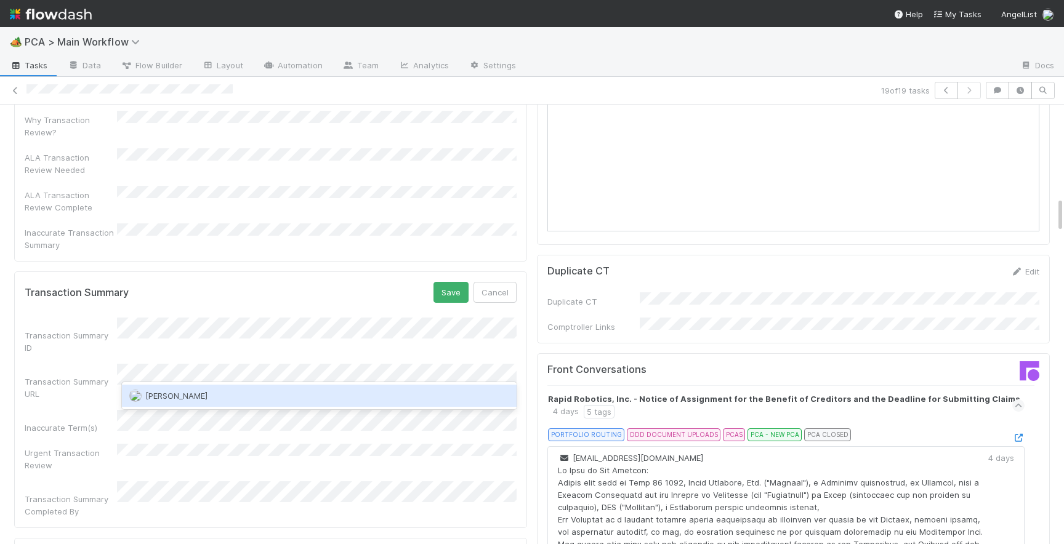
click at [248, 392] on div "[PERSON_NAME]" at bounding box center [319, 396] width 395 height 22
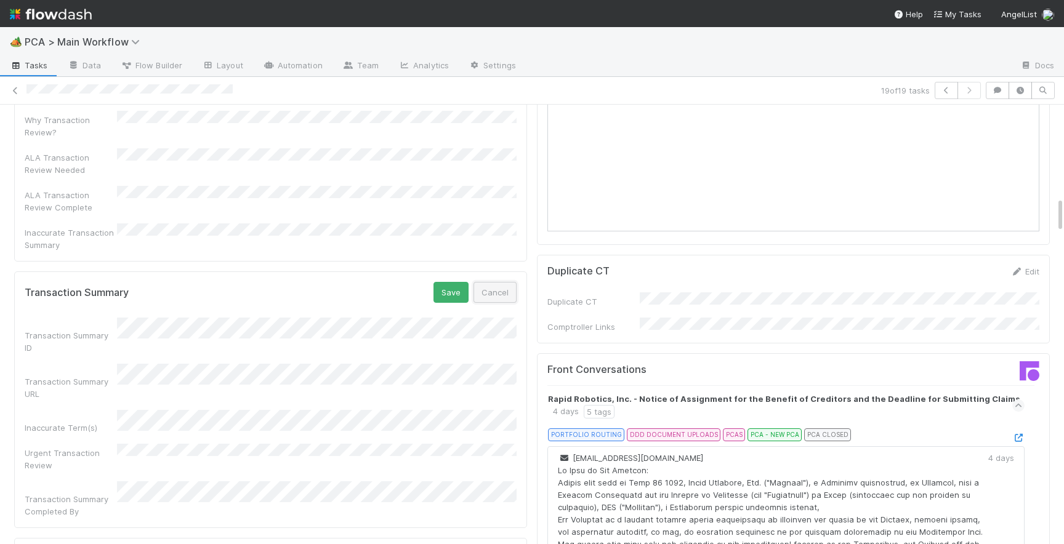
click at [490, 282] on button "Cancel" at bounding box center [495, 292] width 43 height 21
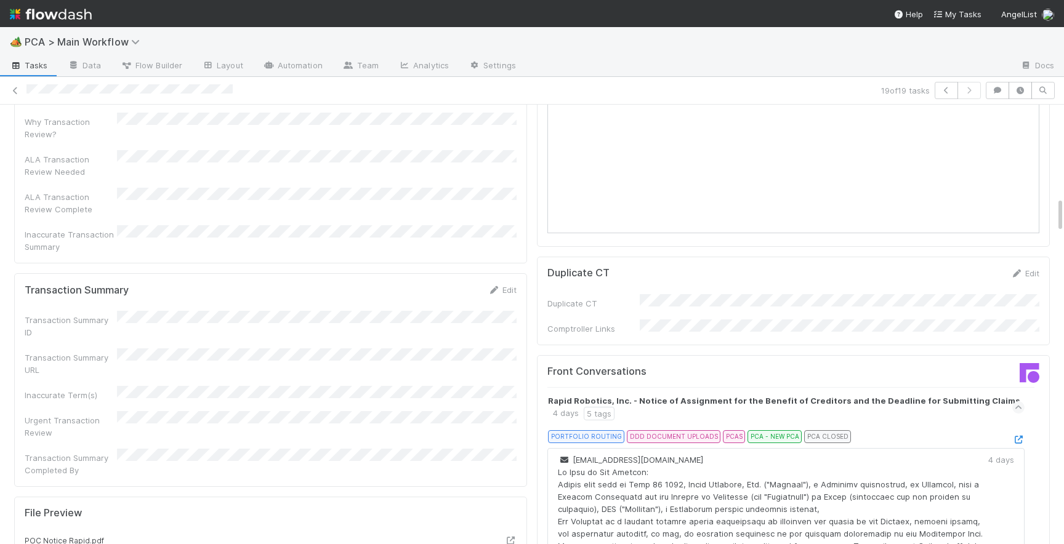
scroll to position [1148, 0]
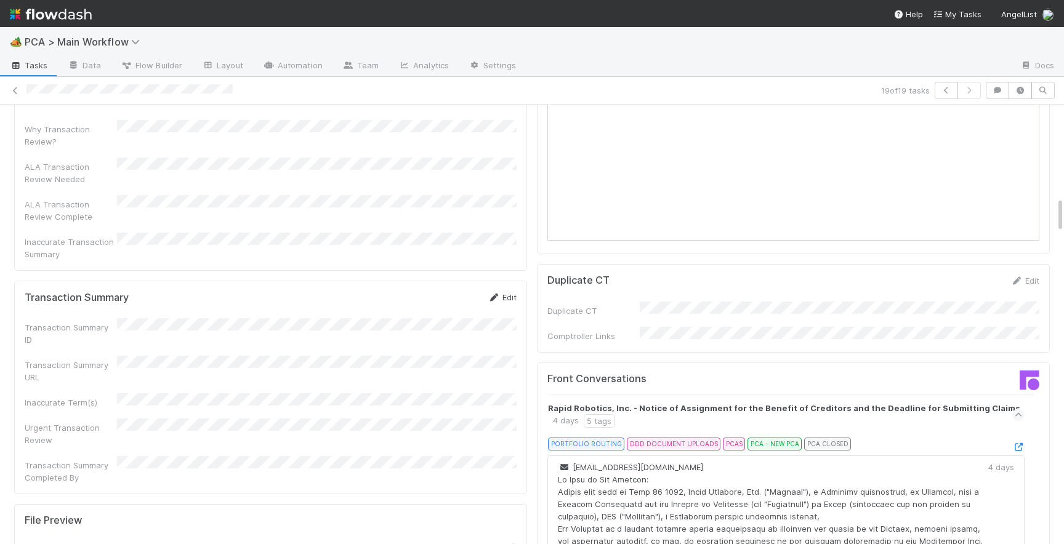
click at [507, 293] on link "Edit" at bounding box center [502, 298] width 29 height 10
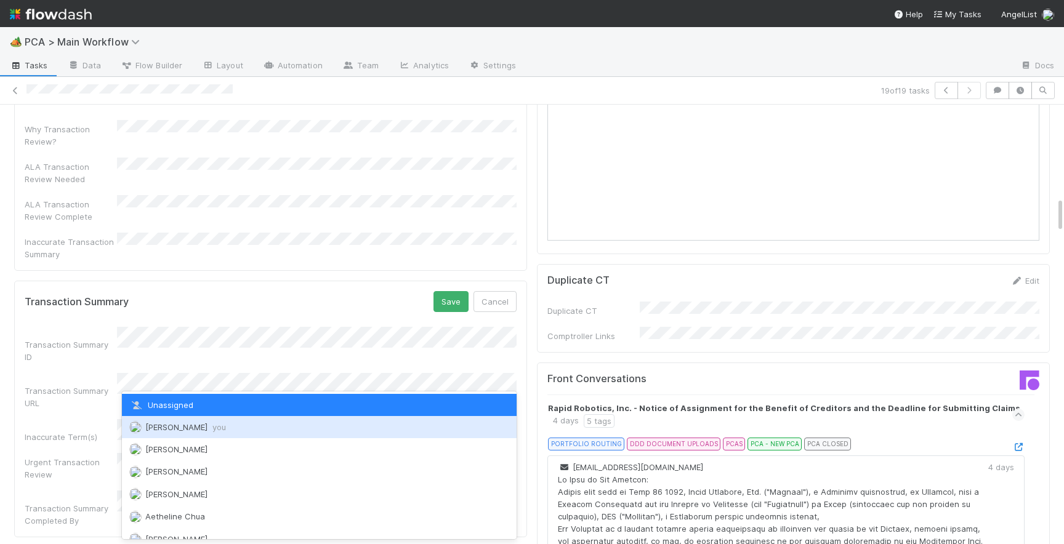
click at [167, 428] on span "[PERSON_NAME] you" at bounding box center [185, 427] width 81 height 10
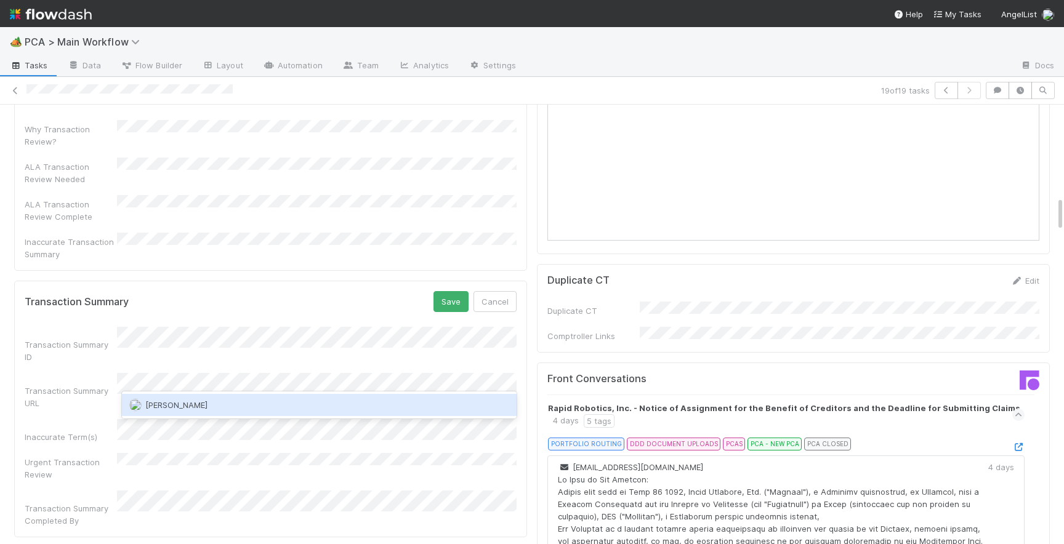
click at [232, 408] on div "[PERSON_NAME]" at bounding box center [319, 405] width 395 height 22
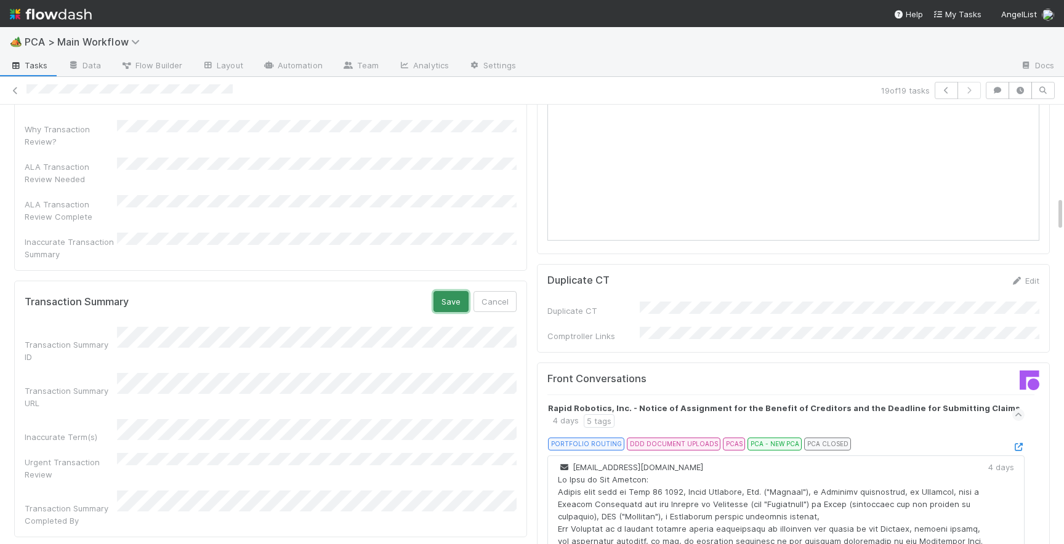
click at [453, 291] on button "Save" at bounding box center [451, 301] width 35 height 21
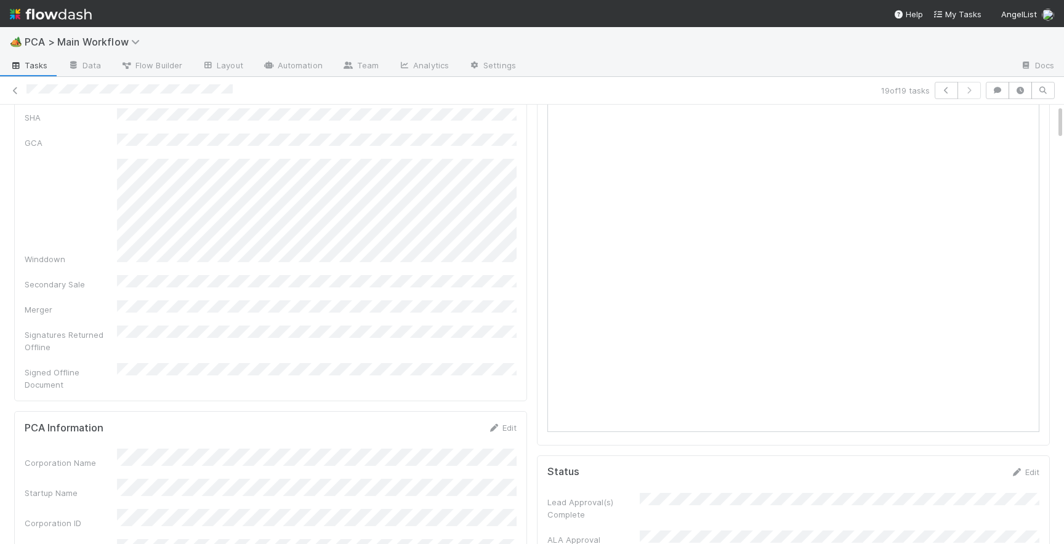
scroll to position [0, 0]
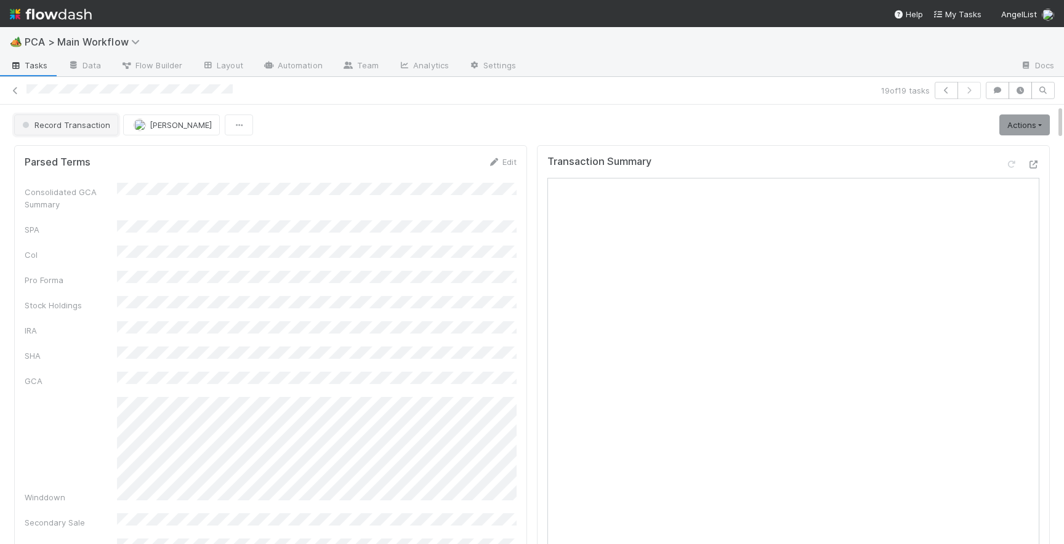
click at [82, 127] on span "Record Transaction" at bounding box center [65, 125] width 91 height 10
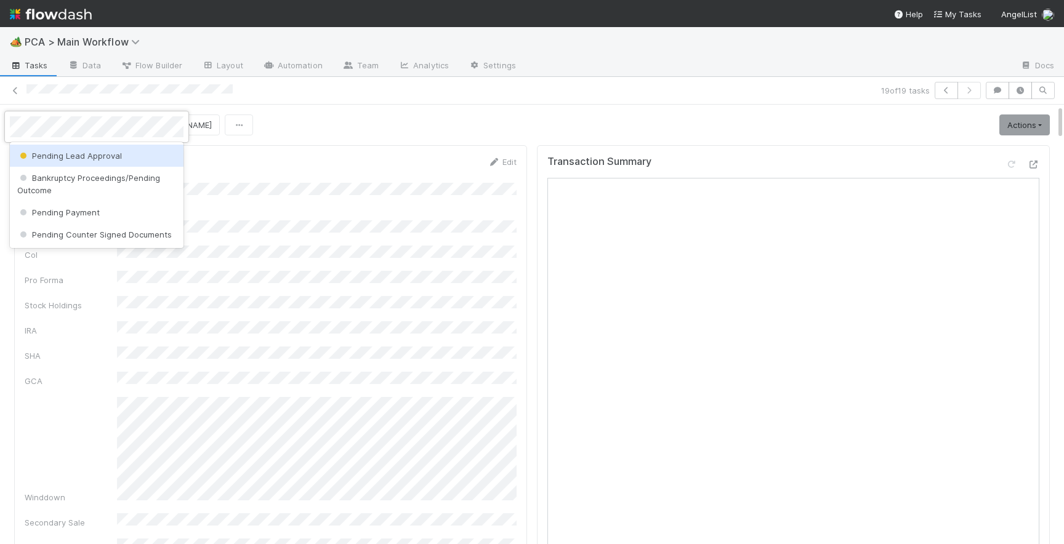
click at [99, 155] on span "Pending Lead Approval" at bounding box center [69, 156] width 105 height 10
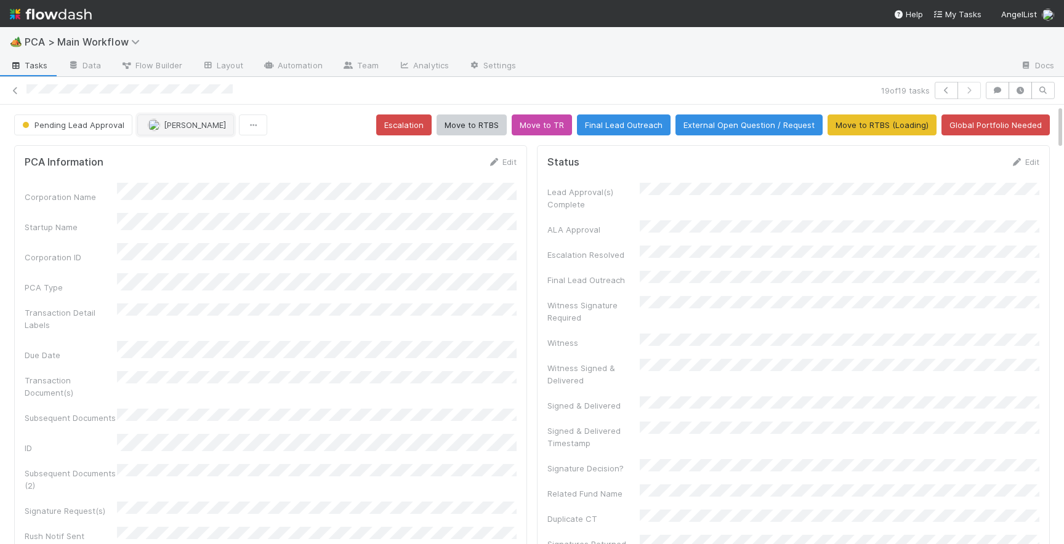
click at [164, 127] on span "[PERSON_NAME]" at bounding box center [195, 125] width 62 height 10
click at [168, 156] on span "[PERSON_NAME]" at bounding box center [184, 156] width 62 height 10
click at [17, 93] on icon at bounding box center [15, 91] width 12 height 8
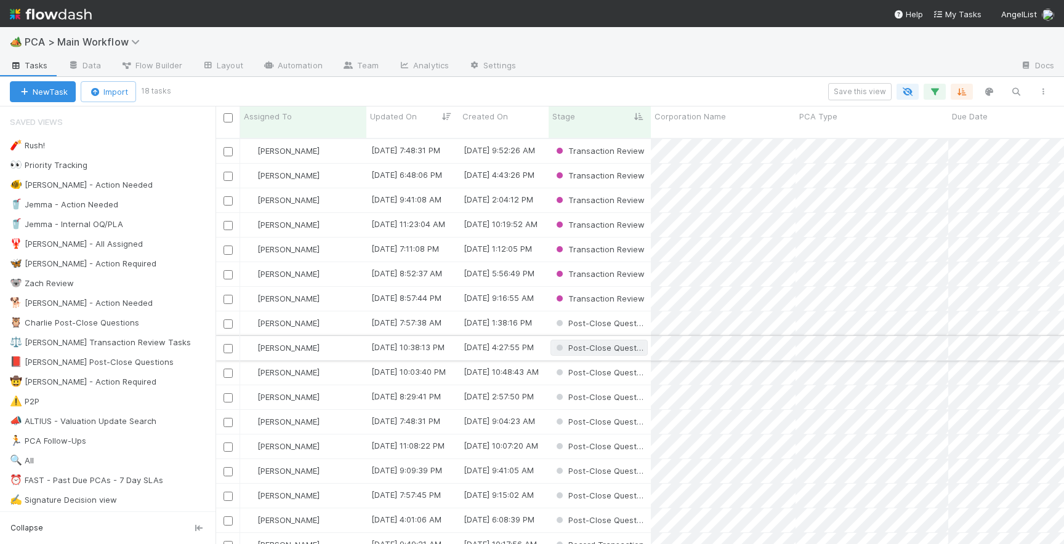
scroll to position [28, 0]
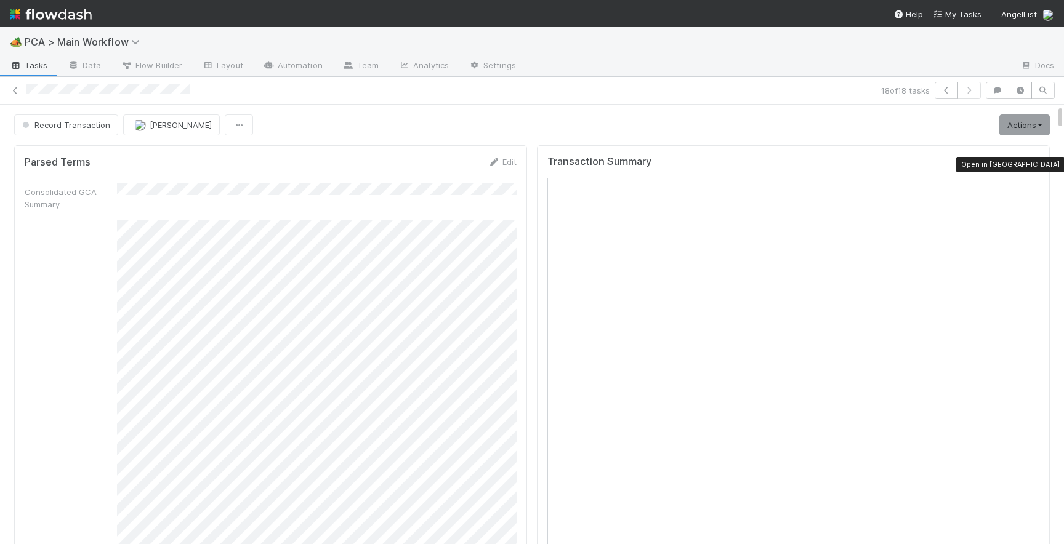
click at [1035, 161] on icon at bounding box center [1033, 165] width 12 height 8
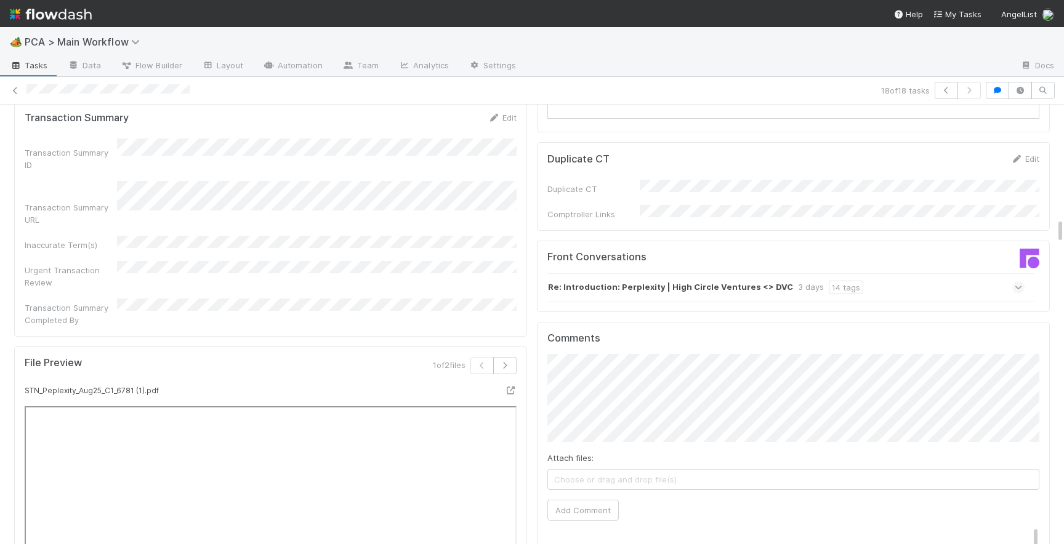
scroll to position [1779, 0]
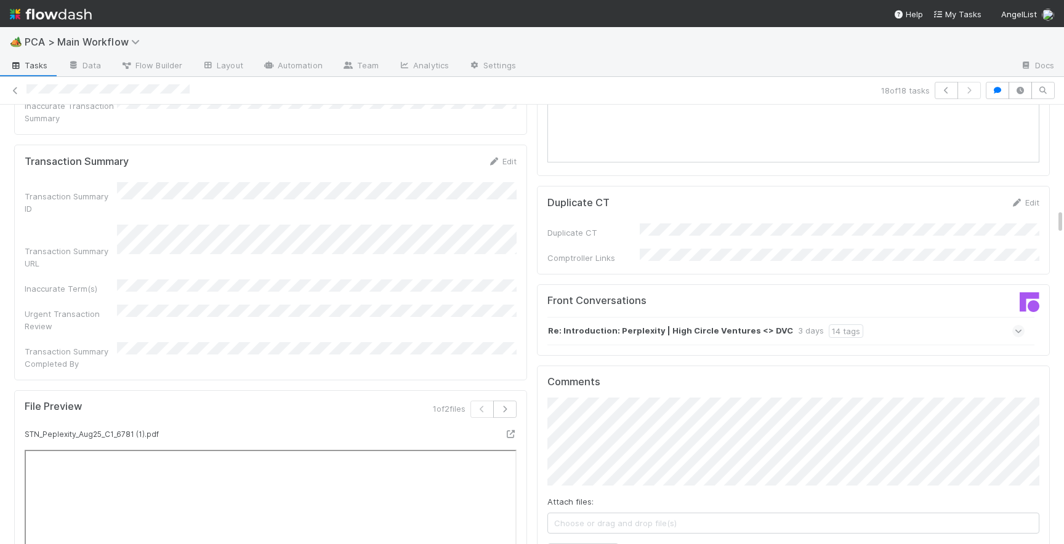
click at [1017, 325] on icon at bounding box center [1019, 331] width 8 height 12
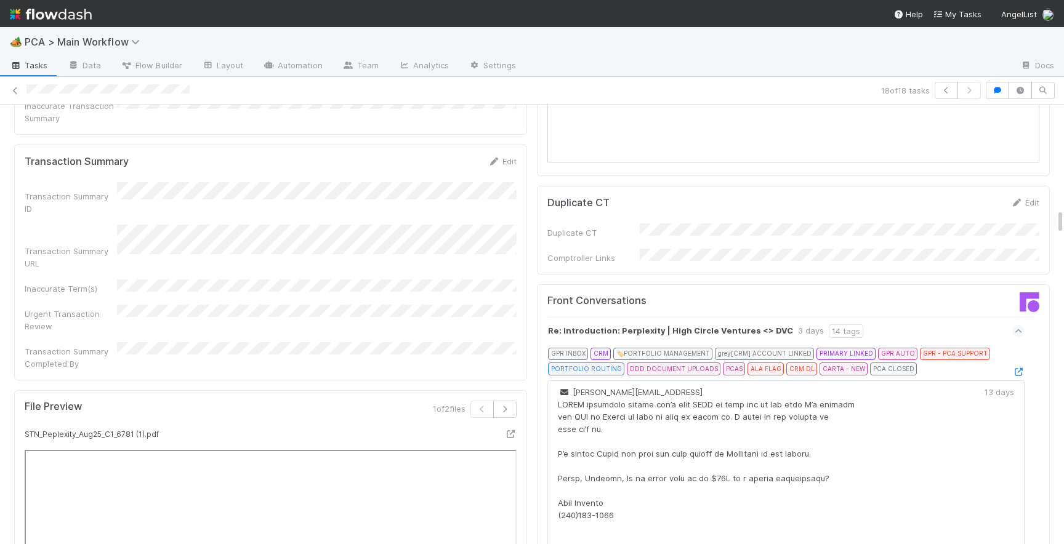
click at [1020, 366] on div at bounding box center [1018, 372] width 12 height 12
click at [1019, 368] on icon at bounding box center [1018, 372] width 12 height 8
click at [1016, 325] on icon at bounding box center [1019, 331] width 8 height 12
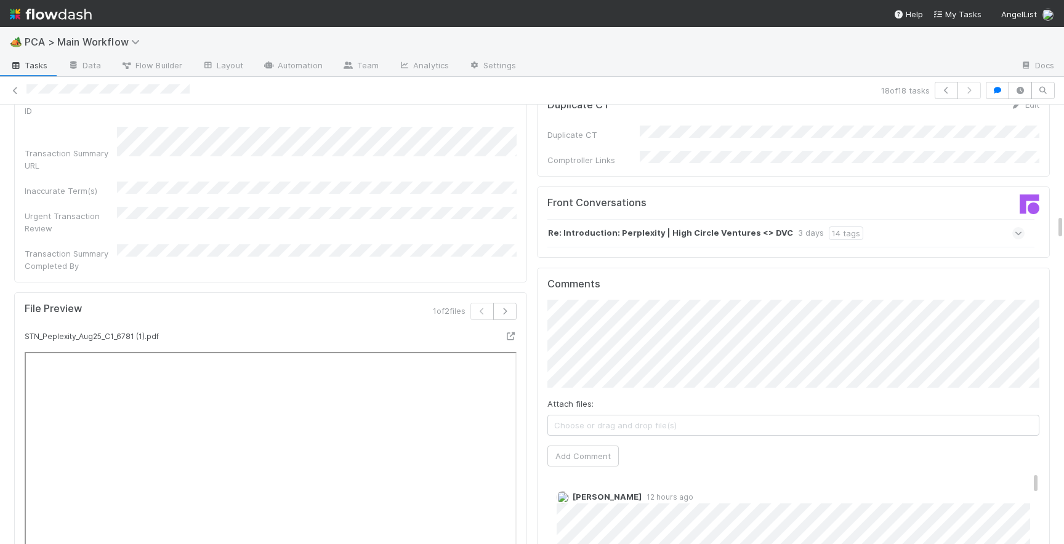
scroll to position [1869, 0]
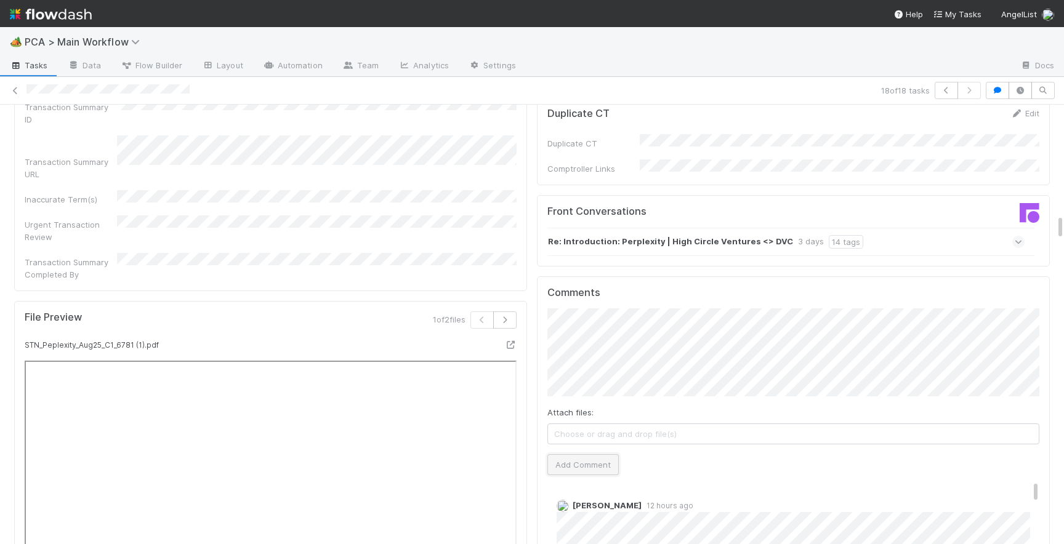
click at [588, 455] on button "Add Comment" at bounding box center [582, 465] width 71 height 21
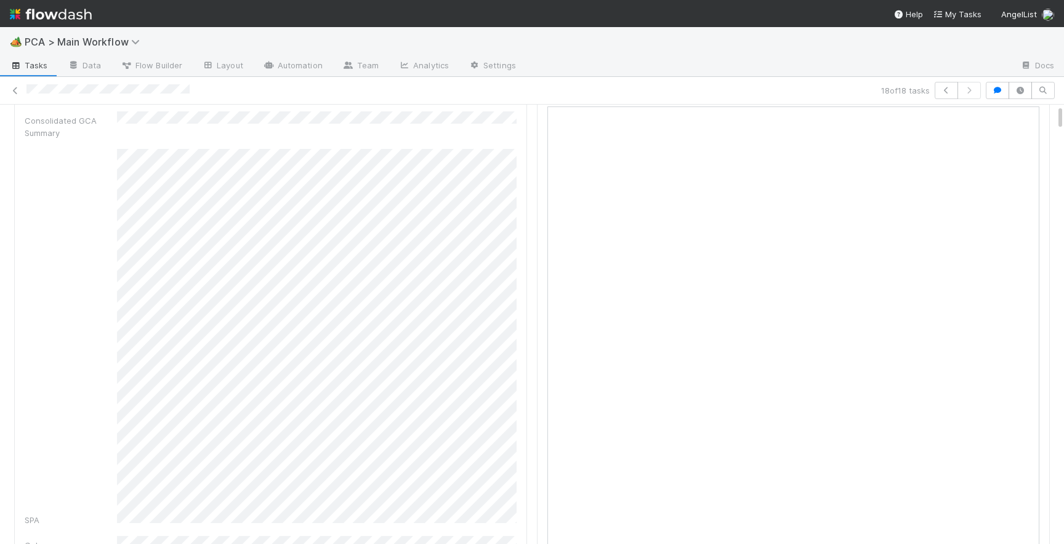
scroll to position [0, 0]
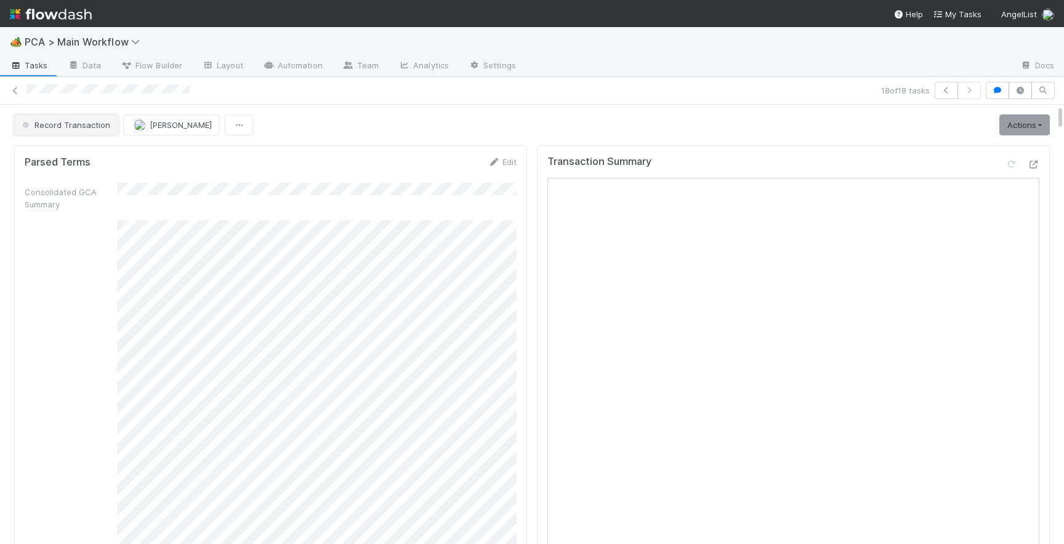
click at [84, 126] on span "Record Transaction" at bounding box center [65, 125] width 91 height 10
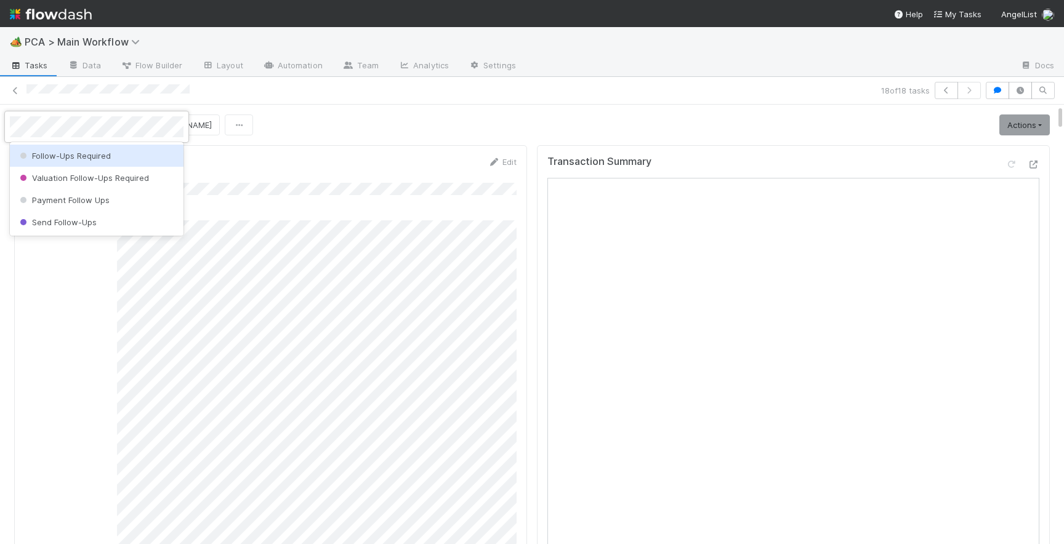
click at [92, 158] on span "Follow-Ups Required" at bounding box center [64, 156] width 94 height 10
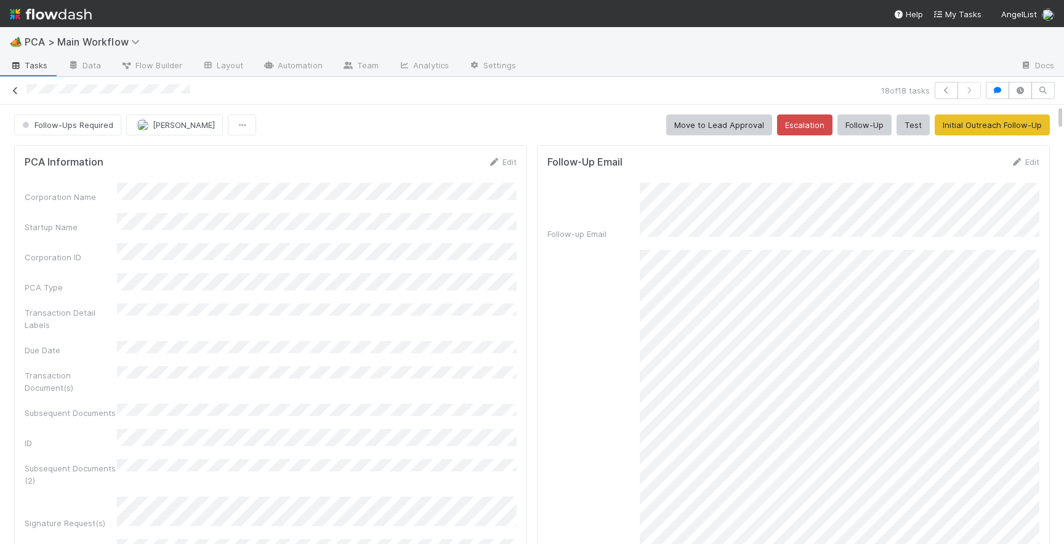
click at [18, 91] on icon at bounding box center [15, 91] width 12 height 8
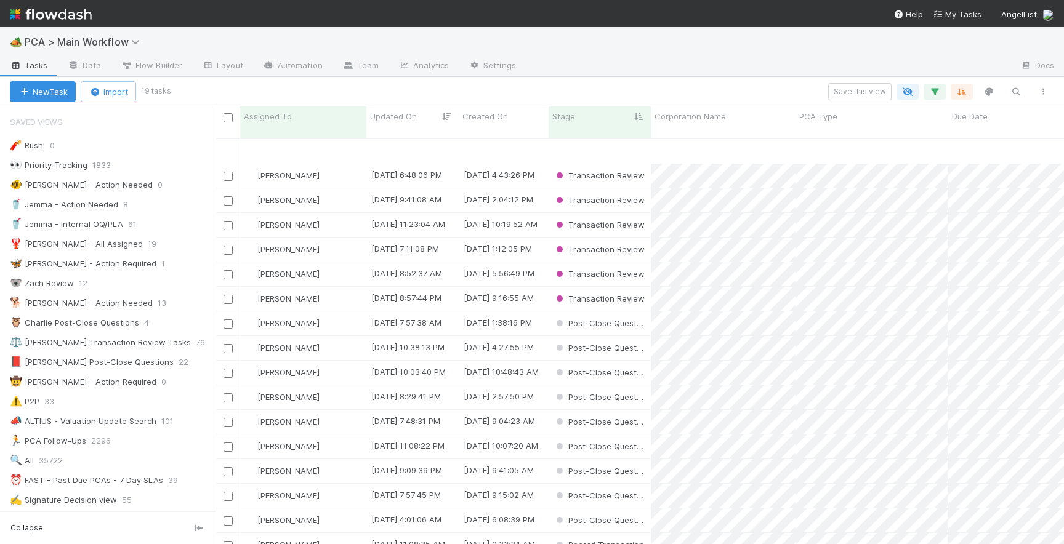
scroll to position [53, 0]
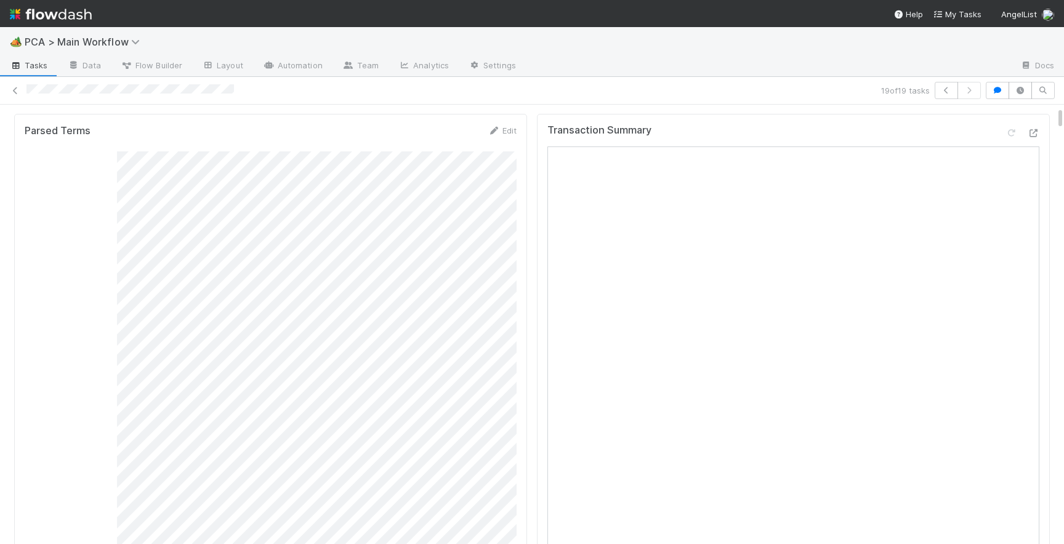
scroll to position [36, 0]
click at [1033, 128] on icon at bounding box center [1033, 129] width 12 height 8
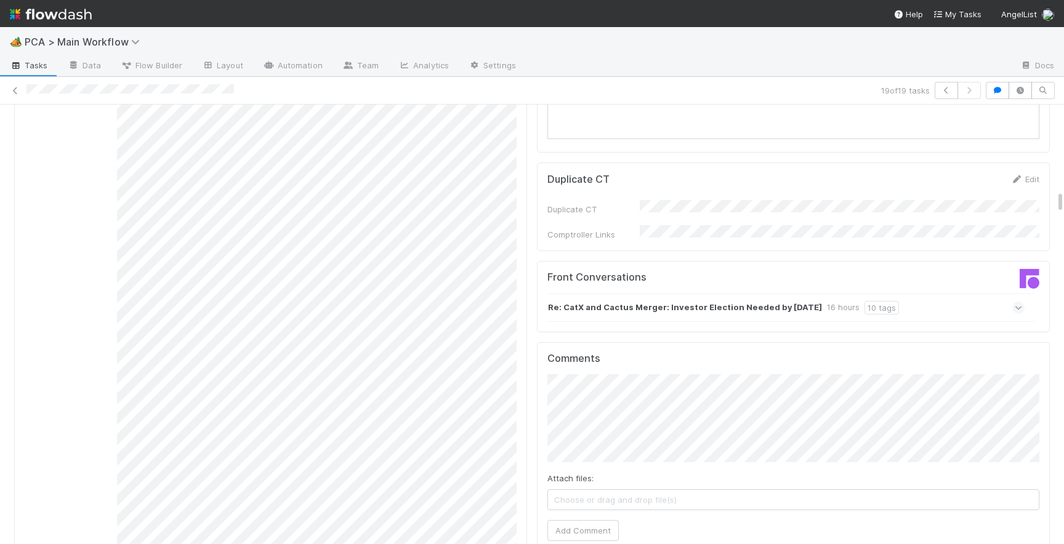
scroll to position [1811, 0]
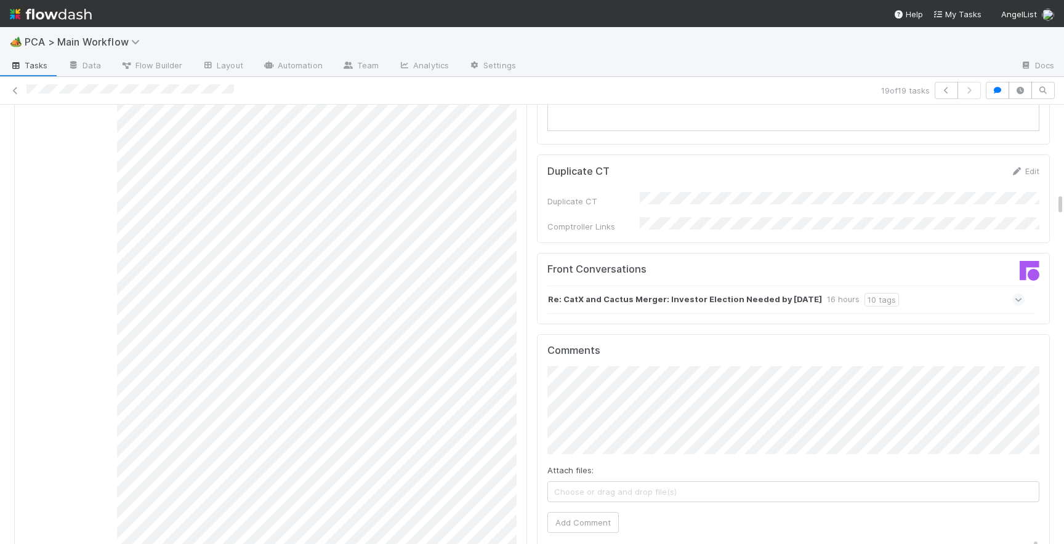
click at [1015, 294] on icon at bounding box center [1019, 300] width 8 height 12
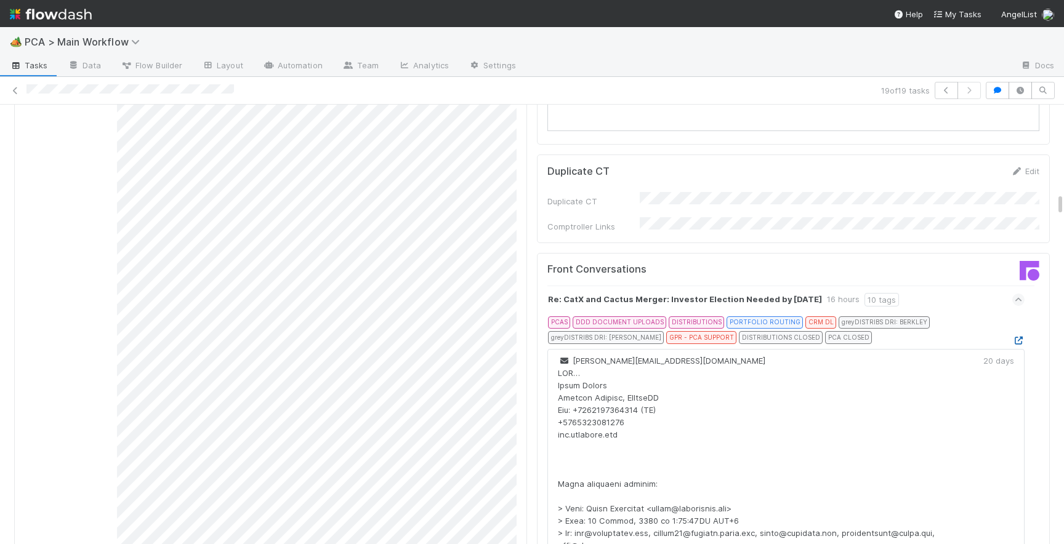
click at [1020, 337] on icon at bounding box center [1018, 341] width 12 height 8
click at [1014, 294] on span at bounding box center [1018, 300] width 12 height 12
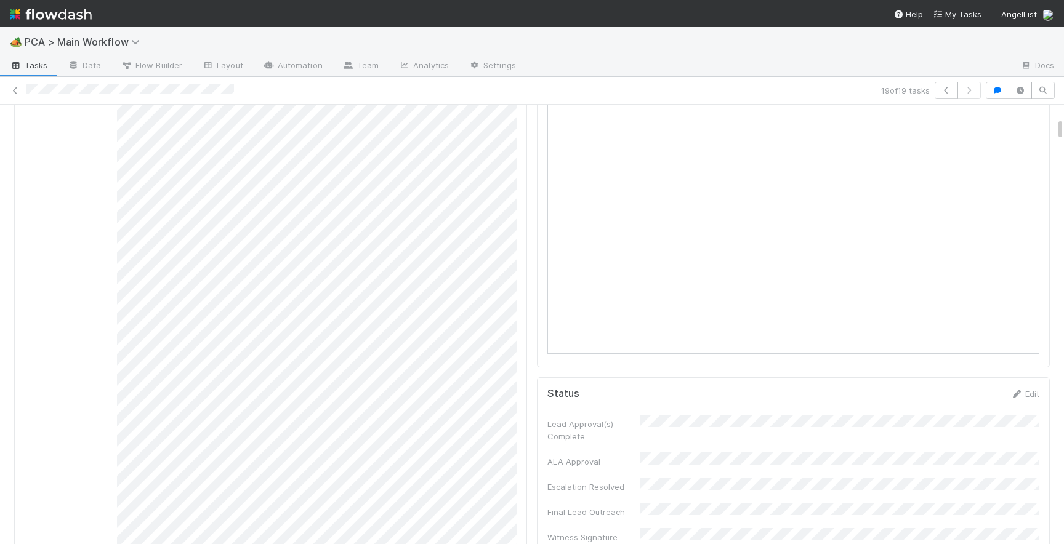
scroll to position [0, 0]
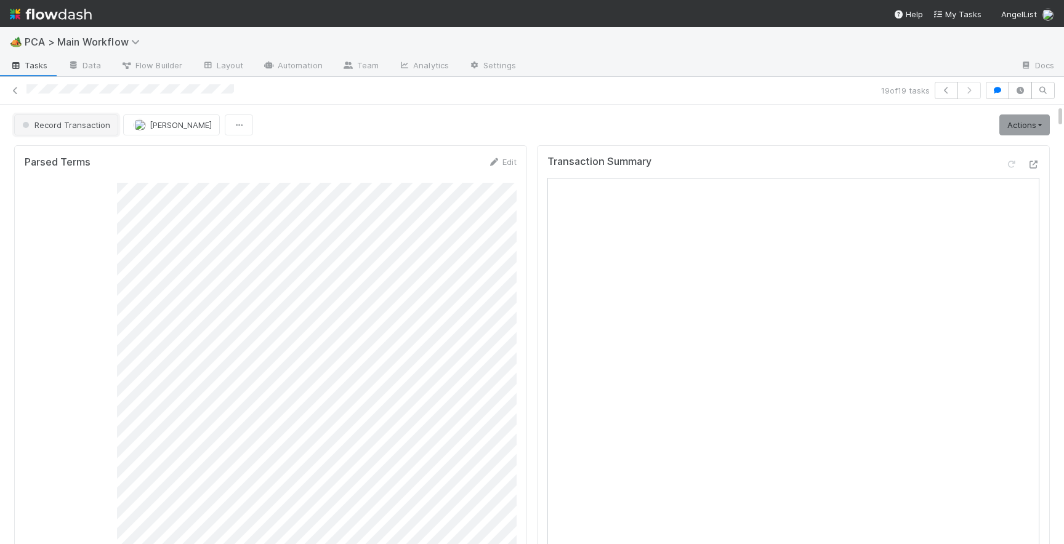
click at [60, 123] on span "Record Transaction" at bounding box center [65, 125] width 91 height 10
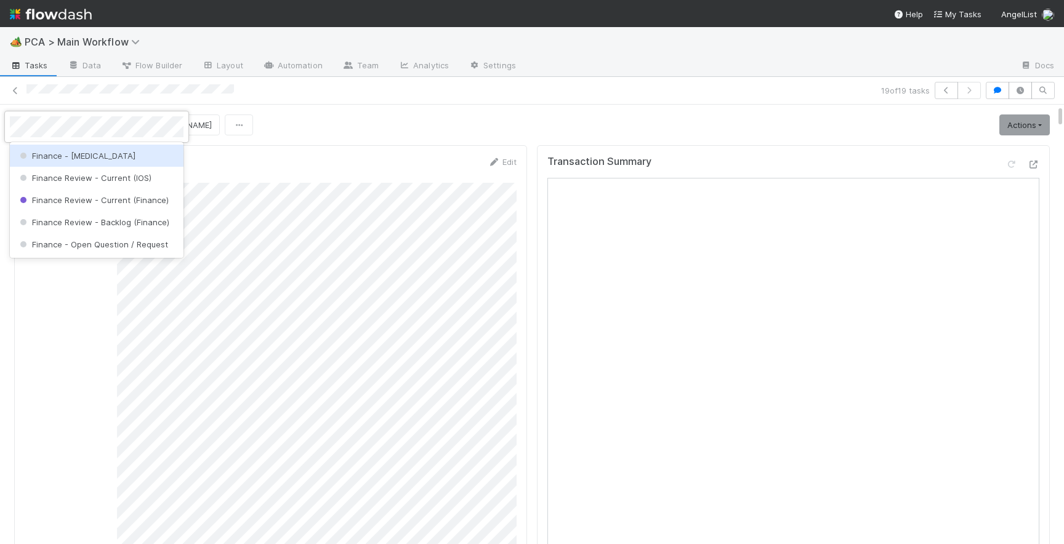
click at [71, 160] on span "Finance - [MEDICAL_DATA]" at bounding box center [76, 156] width 118 height 10
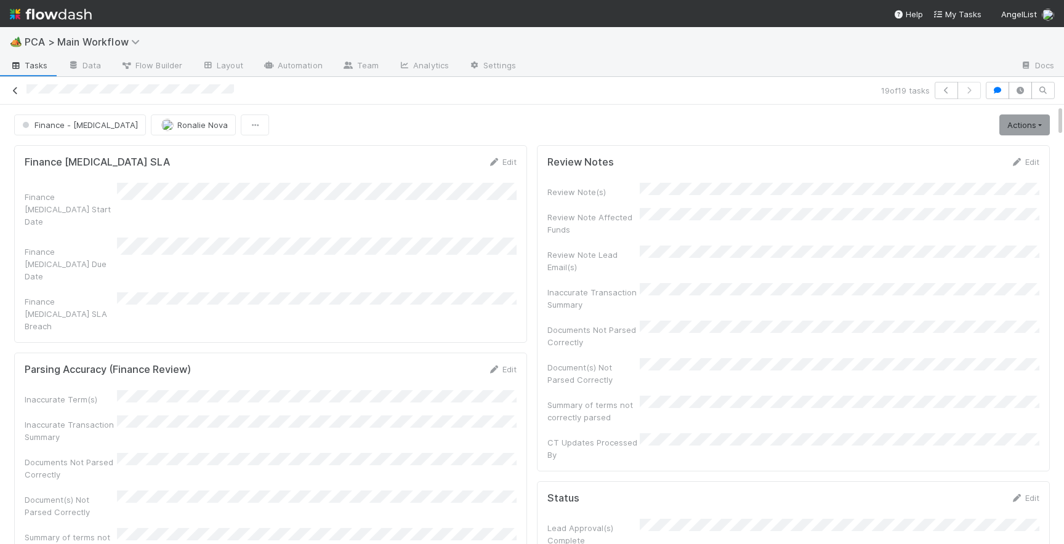
click at [17, 88] on icon at bounding box center [15, 91] width 12 height 8
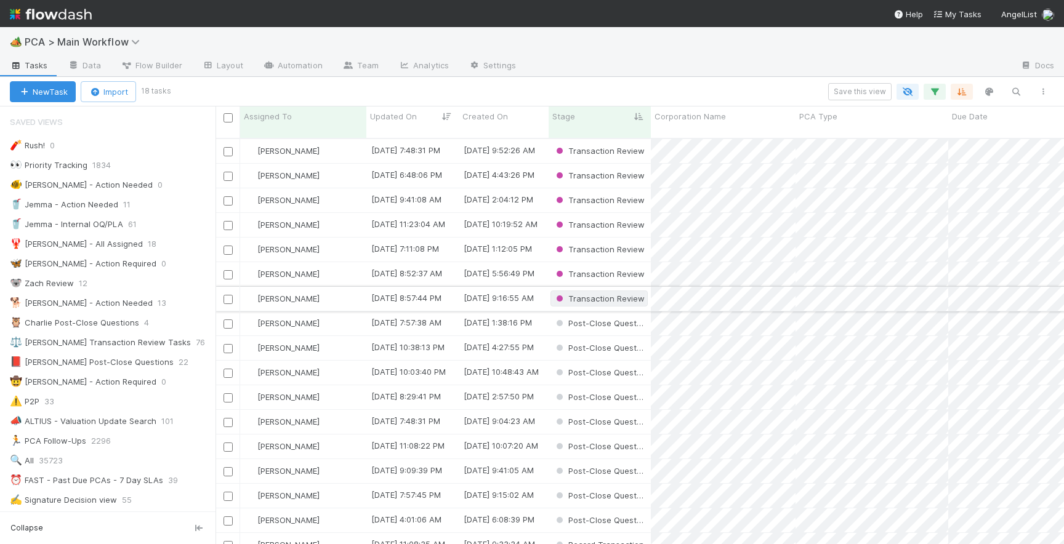
scroll to position [28, 0]
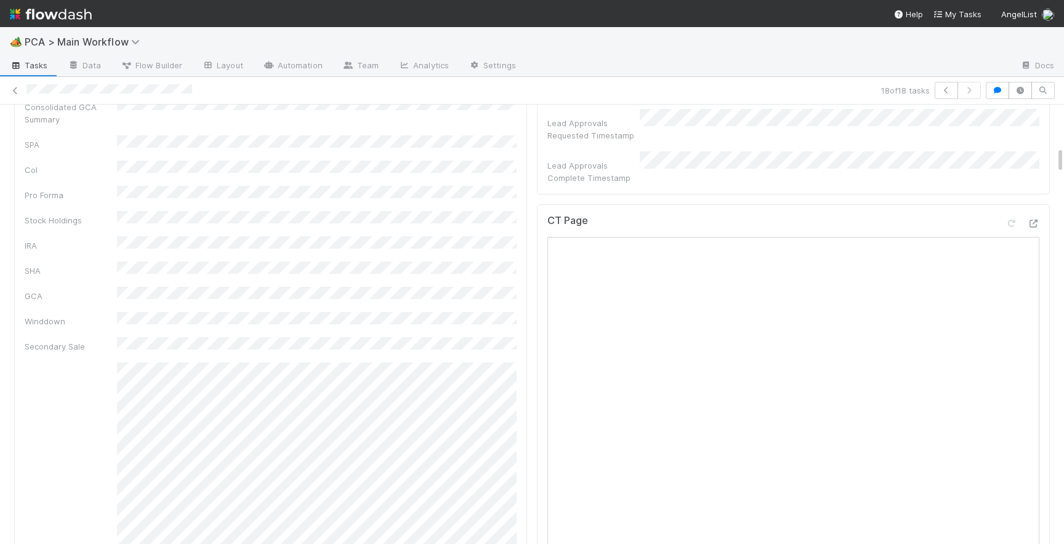
scroll to position [661, 0]
click at [1035, 227] on icon at bounding box center [1033, 231] width 12 height 8
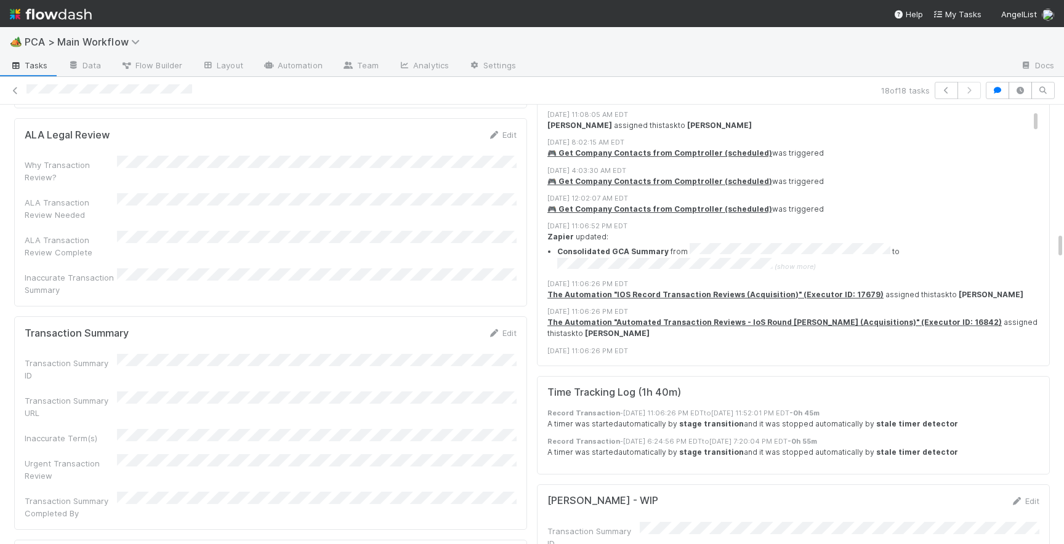
scroll to position [2039, 0]
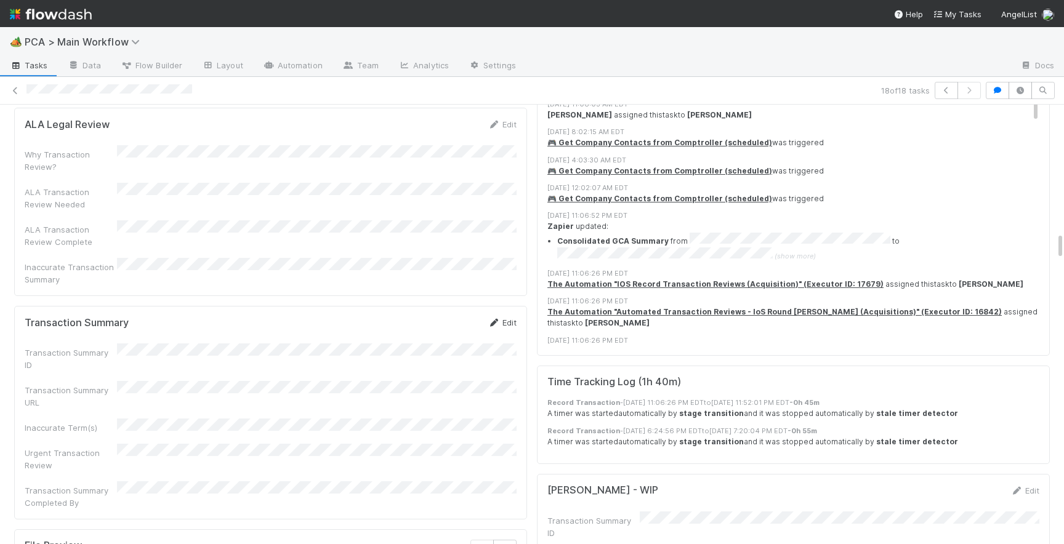
click at [510, 318] on link "Edit" at bounding box center [502, 323] width 29 height 10
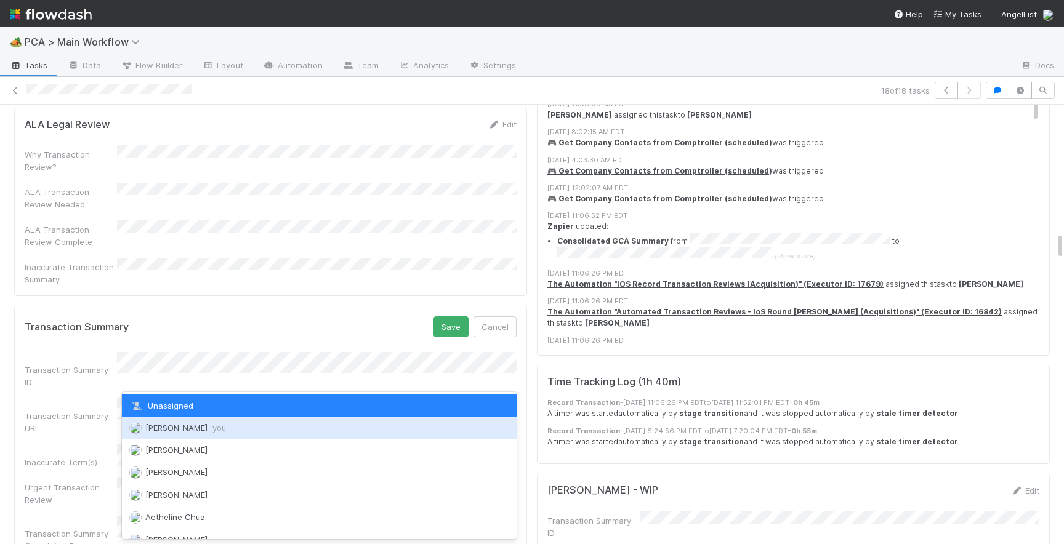
click at [176, 423] on span "[PERSON_NAME] you" at bounding box center [185, 428] width 81 height 10
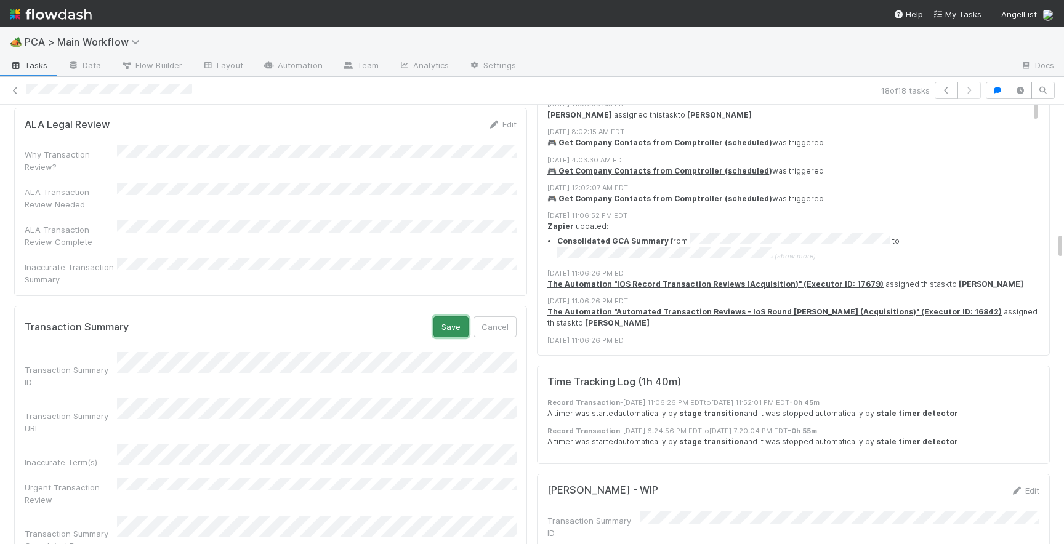
click at [456, 317] on button "Save" at bounding box center [451, 327] width 35 height 21
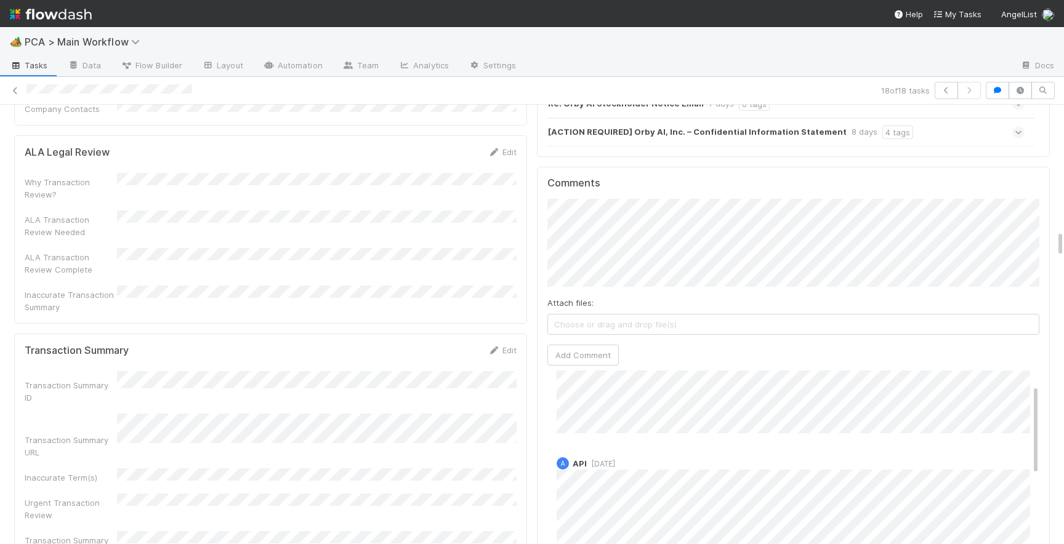
scroll to position [38, 0]
